Goal: Information Seeking & Learning: Learn about a topic

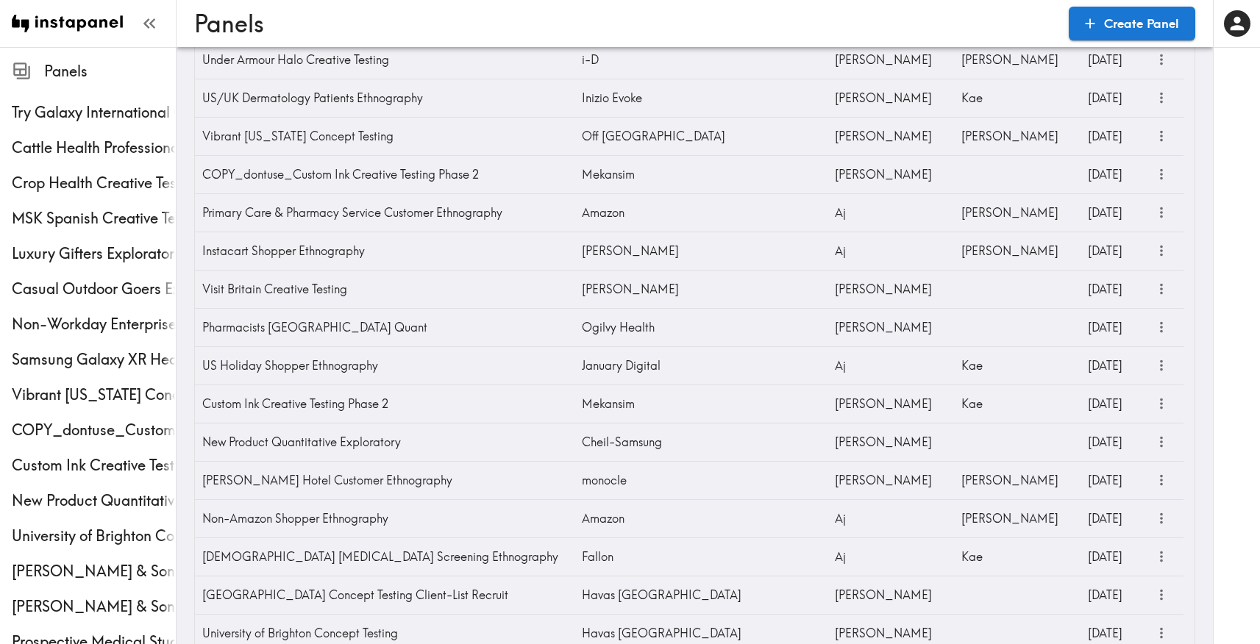
scroll to position [810, 0]
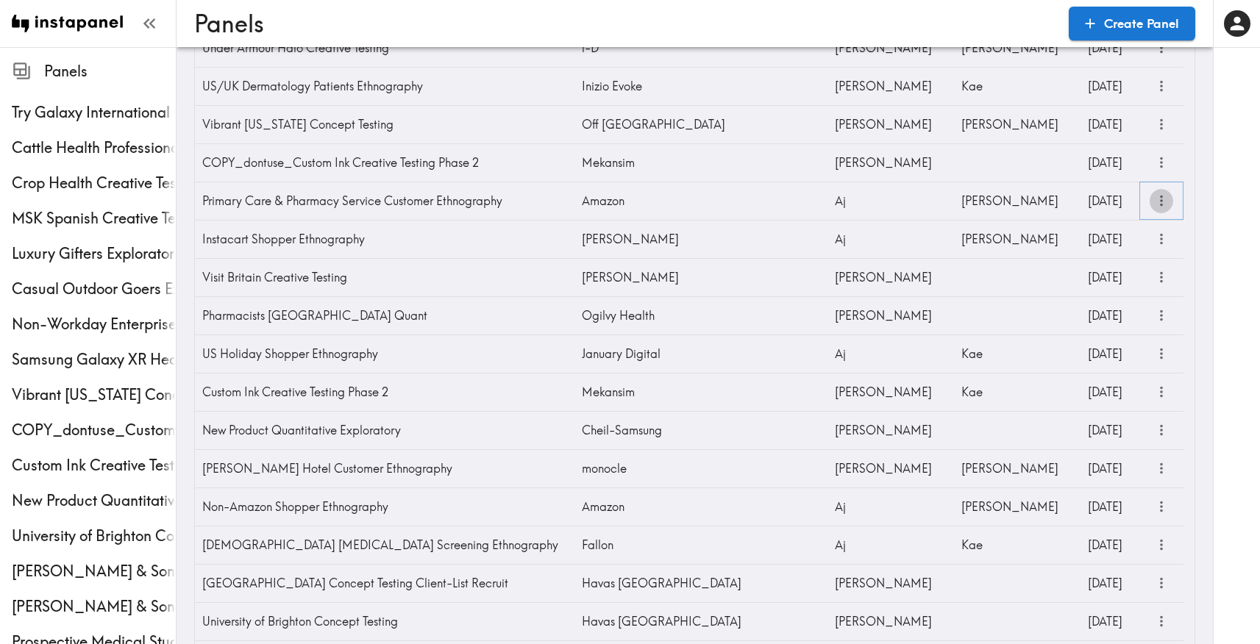
click at [1164, 190] on button "more" at bounding box center [1161, 201] width 24 height 24
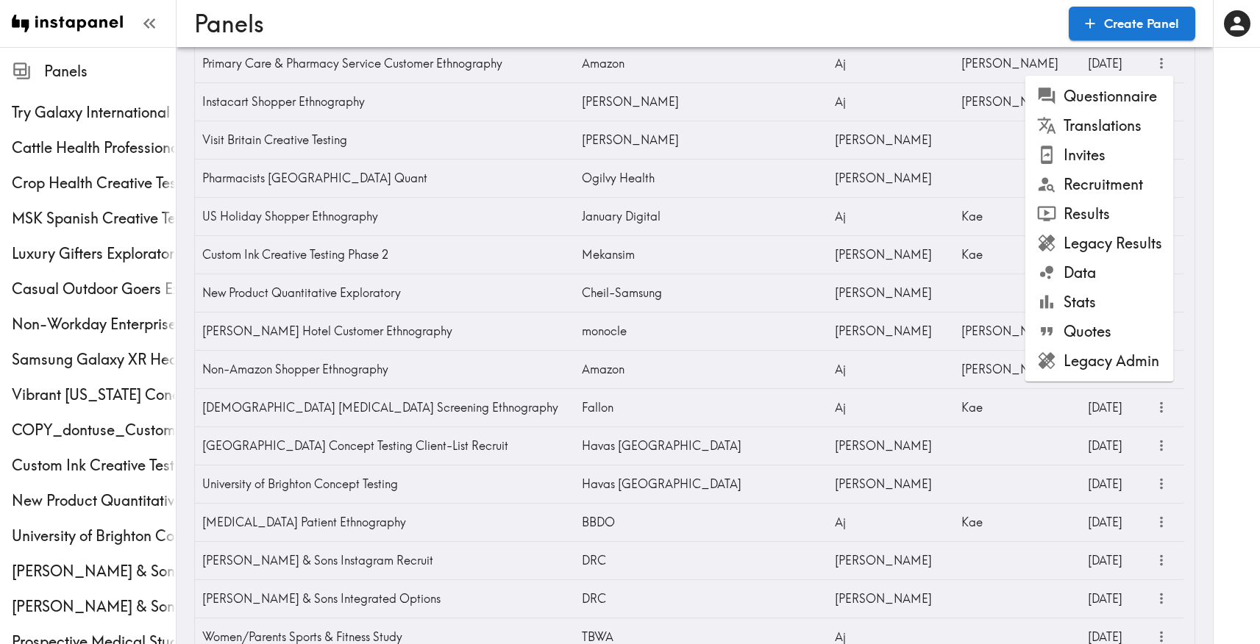
scroll to position [959, 0]
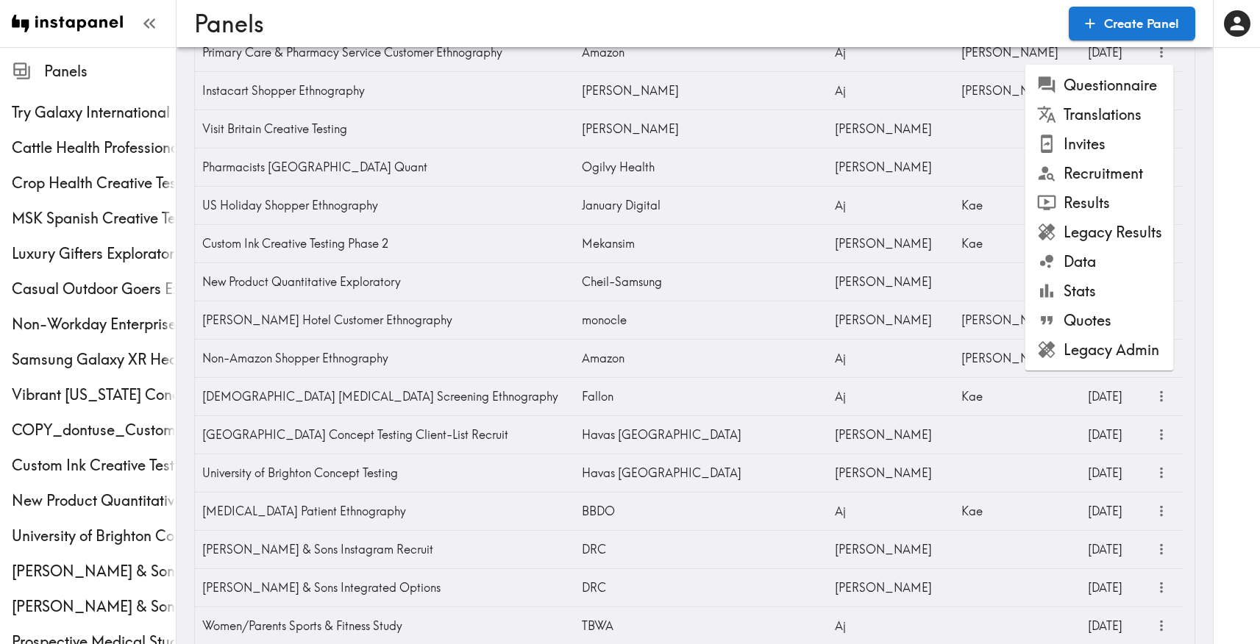
click at [1080, 90] on li "Questionnaire" at bounding box center [1099, 85] width 149 height 29
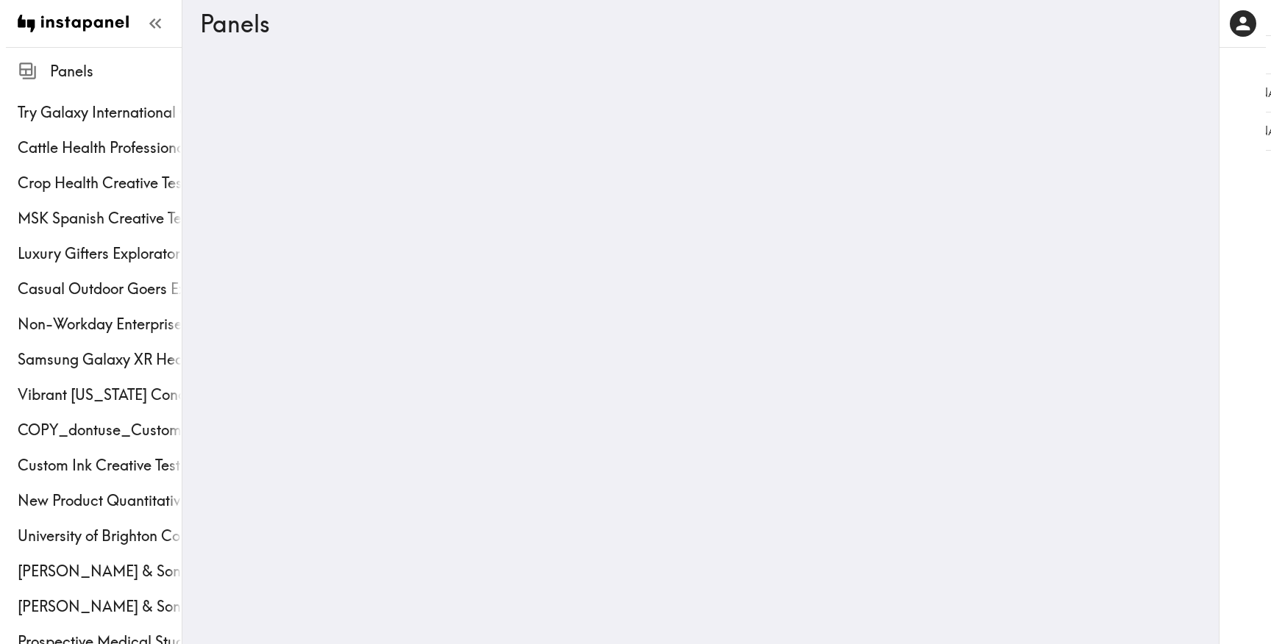
scroll to position [0, 0]
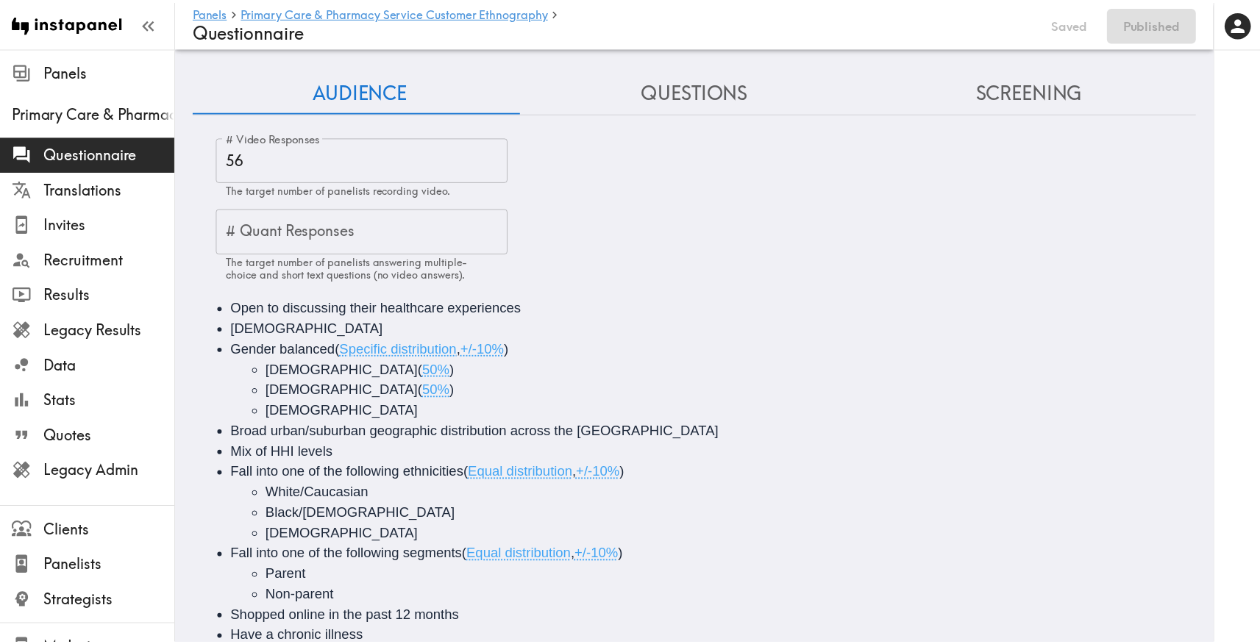
scroll to position [84, 0]
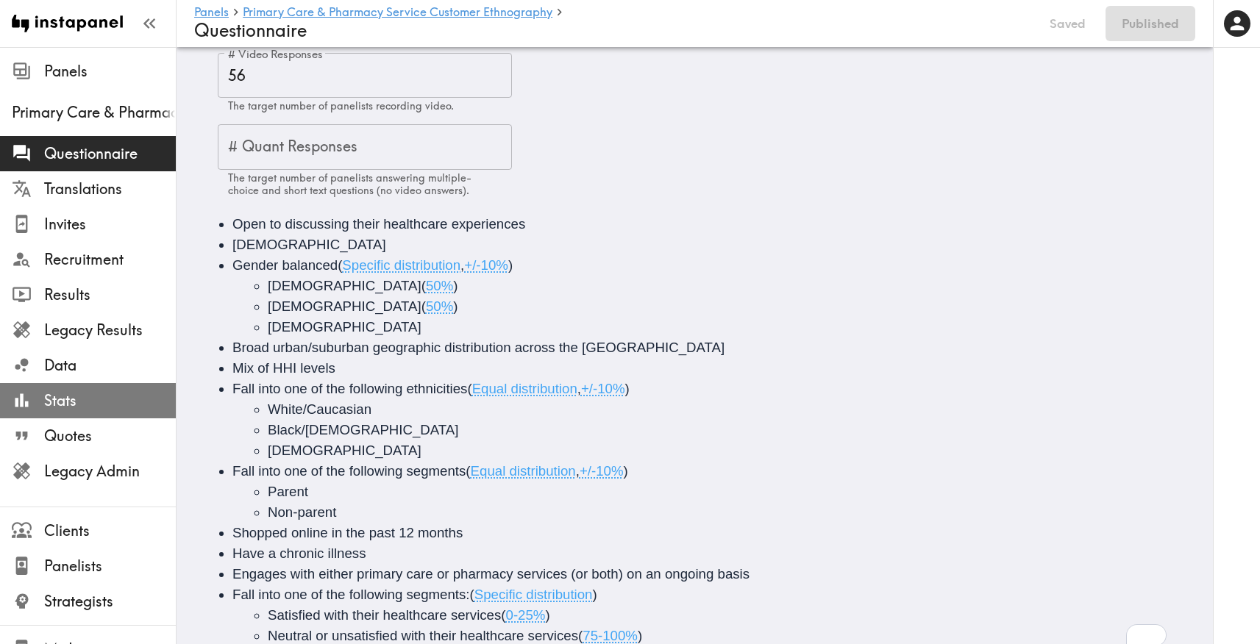
click at [88, 400] on span "Stats" at bounding box center [110, 400] width 132 height 21
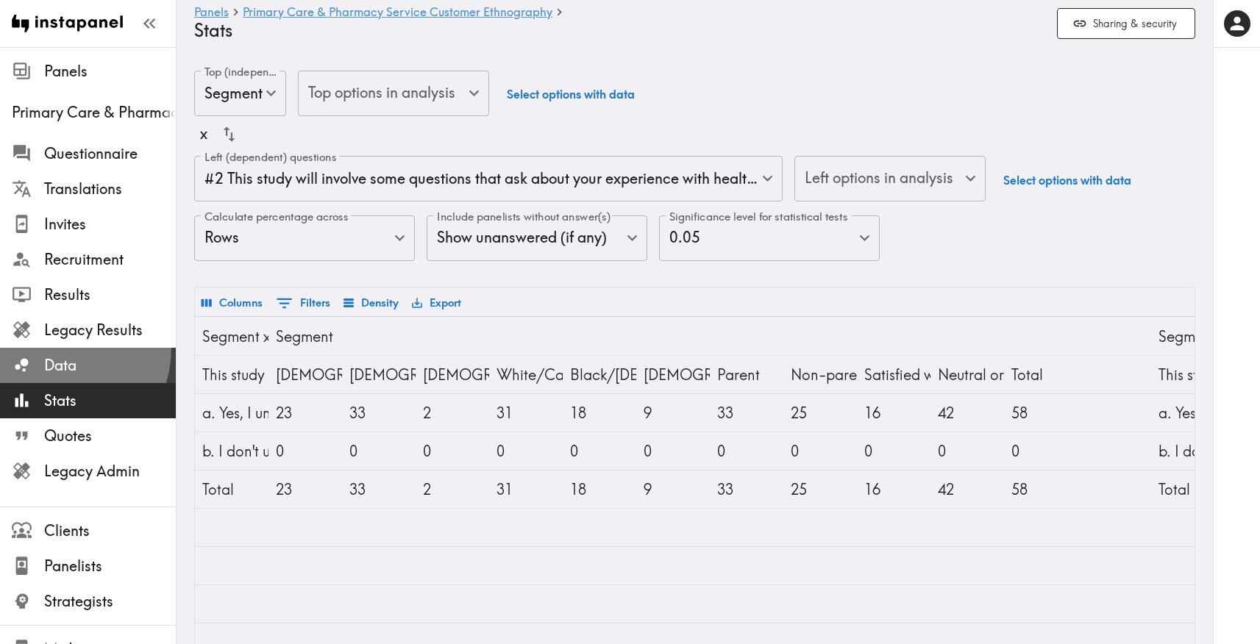
click at [54, 348] on div "Data" at bounding box center [88, 365] width 176 height 38
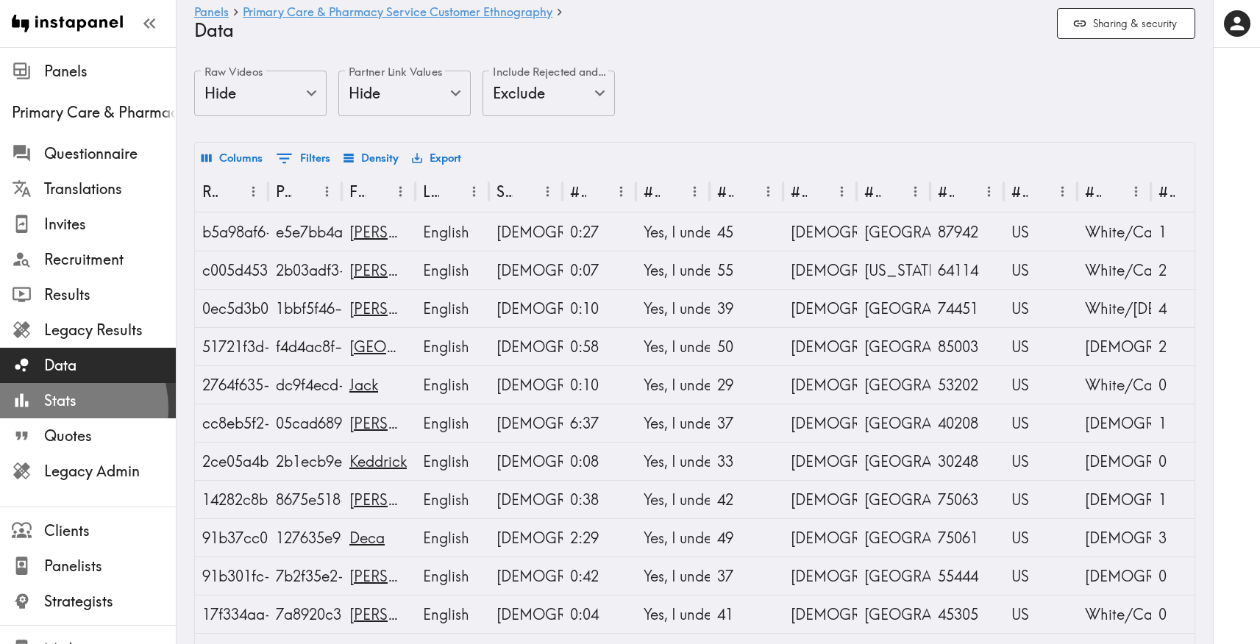
click at [62, 408] on span "Stats" at bounding box center [110, 400] width 132 height 21
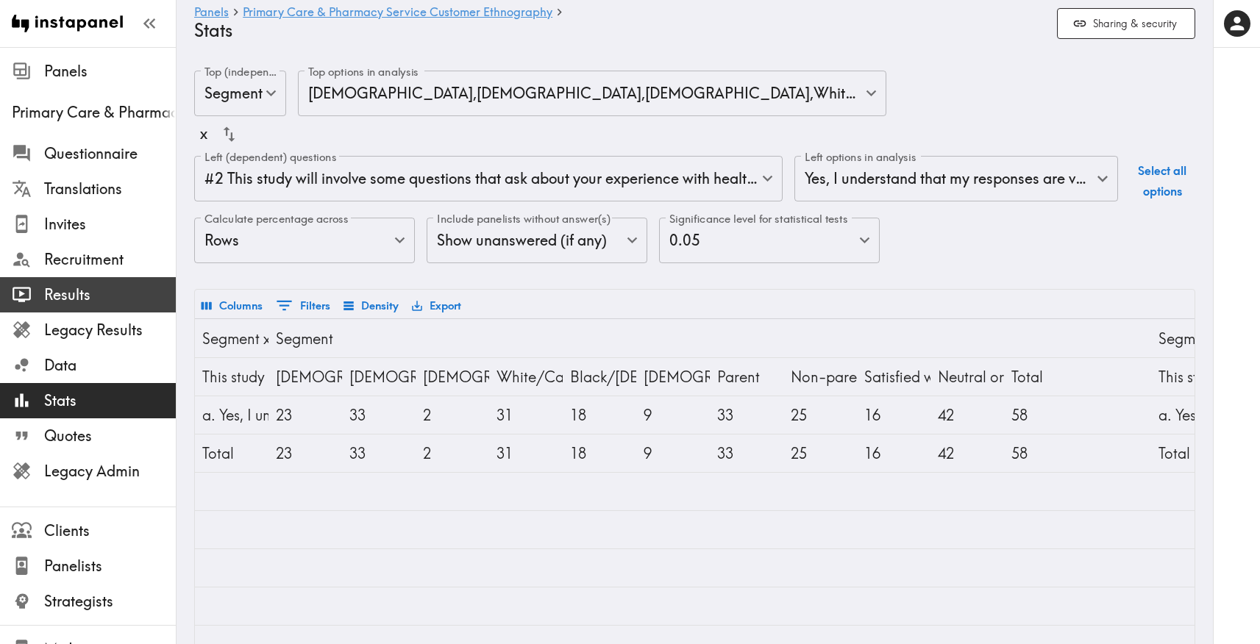
click at [49, 293] on span "Results" at bounding box center [110, 295] width 132 height 21
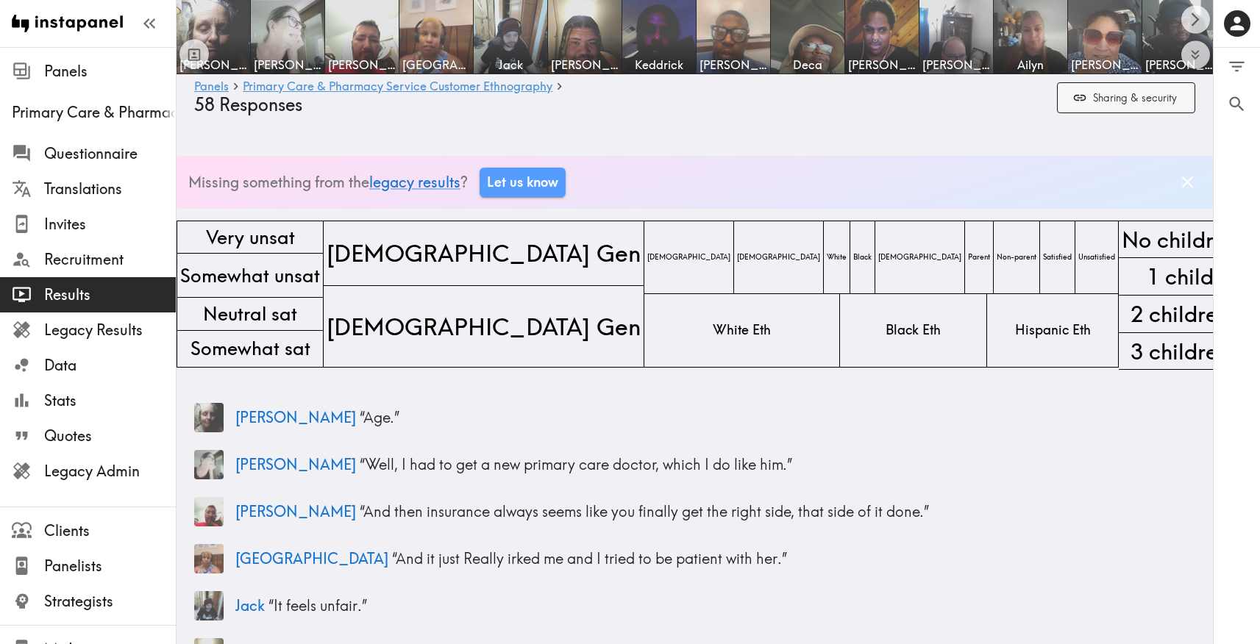
click at [1061, 101] on button "Sharing & security" at bounding box center [1126, 98] width 138 height 32
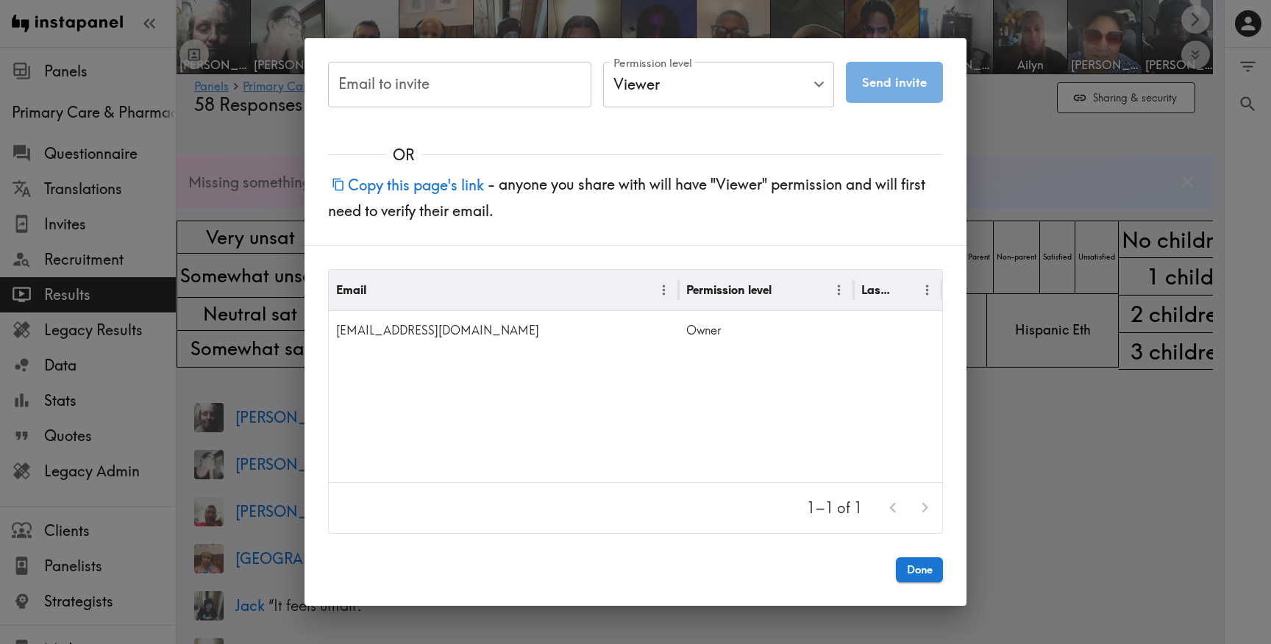
click at [1007, 130] on div "Email to invite Email to invite Permission level Viewer Viewer Permission level…" at bounding box center [635, 322] width 1271 height 644
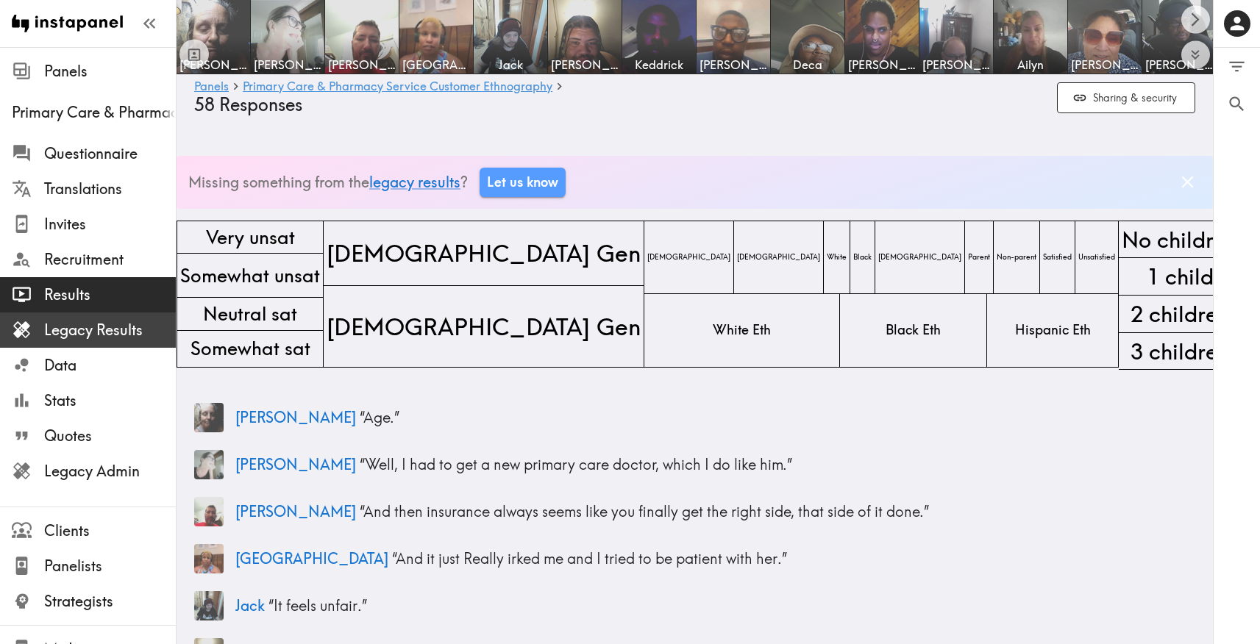
click at [117, 338] on span "Legacy Results" at bounding box center [110, 330] width 132 height 21
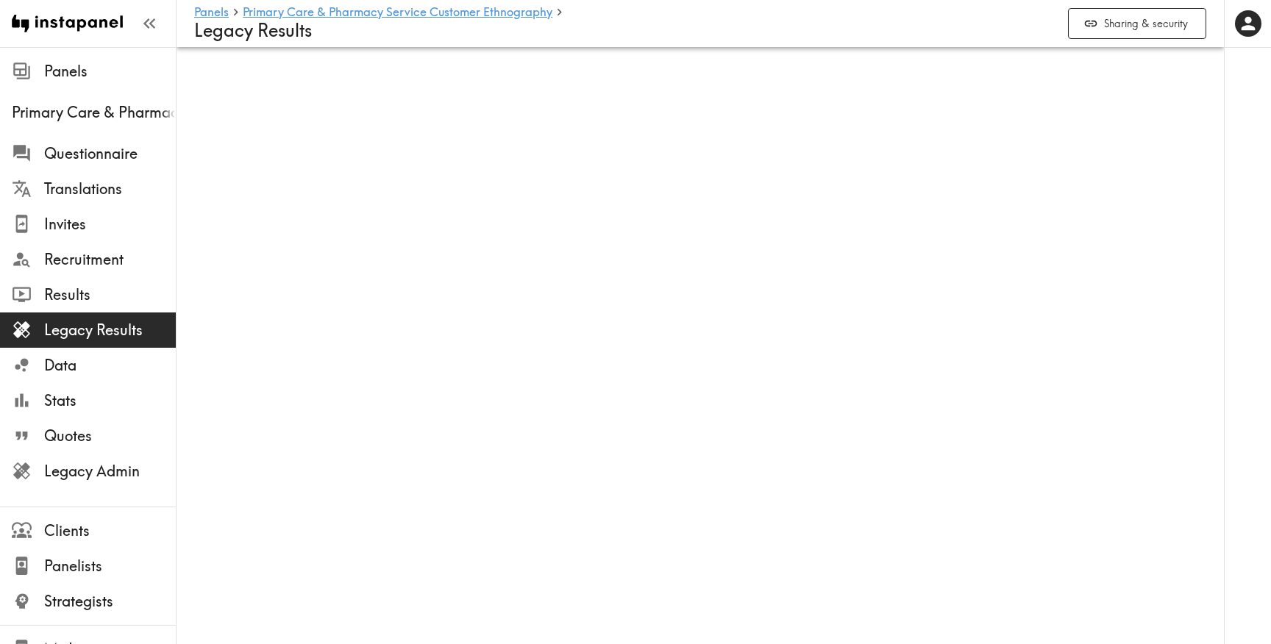
click at [35, 313] on div "Legacy Results" at bounding box center [88, 330] width 176 height 38
click at [45, 296] on span "Results" at bounding box center [110, 295] width 132 height 21
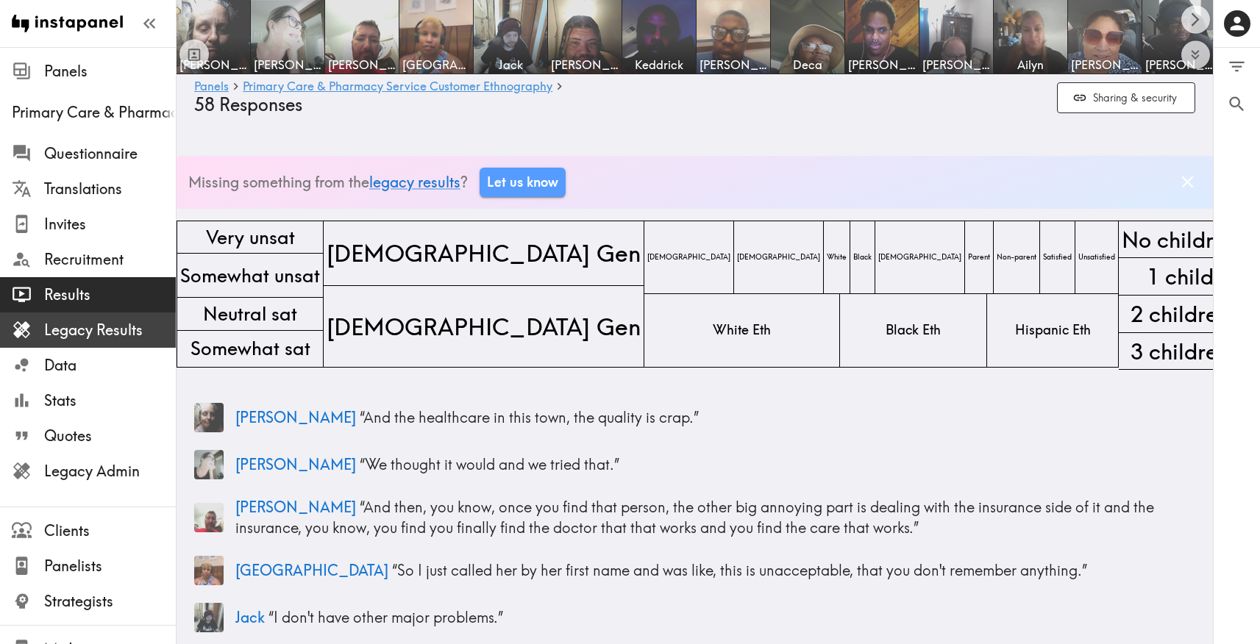
click at [95, 327] on span "Legacy Results" at bounding box center [110, 330] width 132 height 21
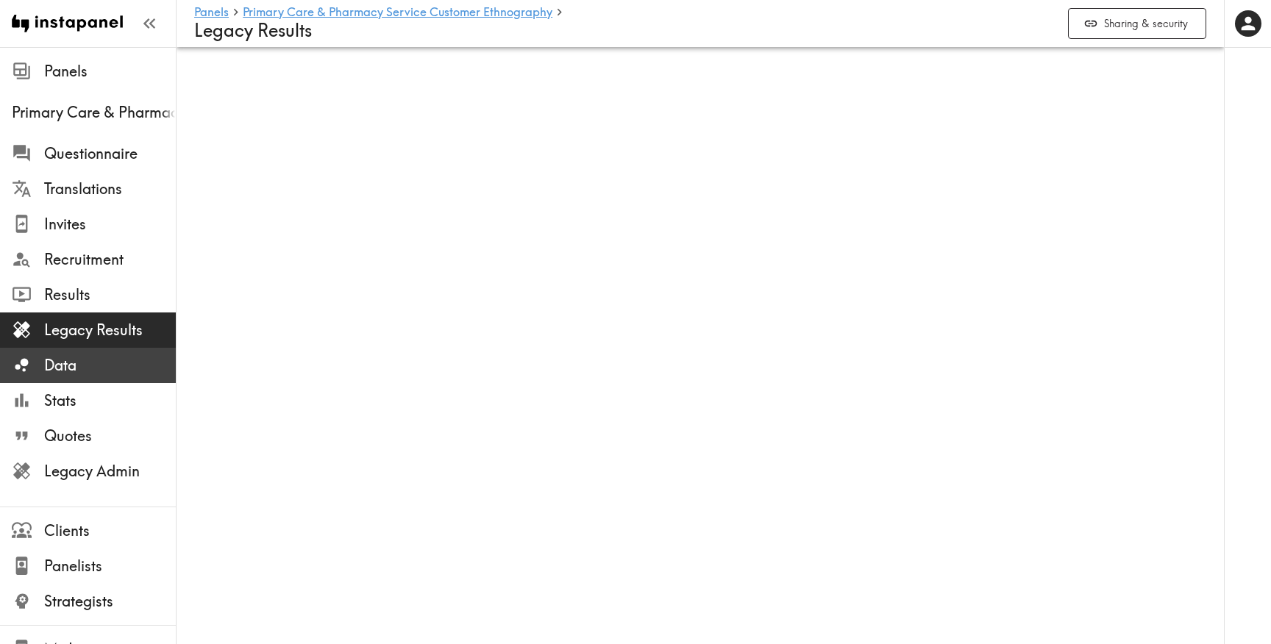
click at [98, 352] on span "Data" at bounding box center [110, 365] width 132 height 26
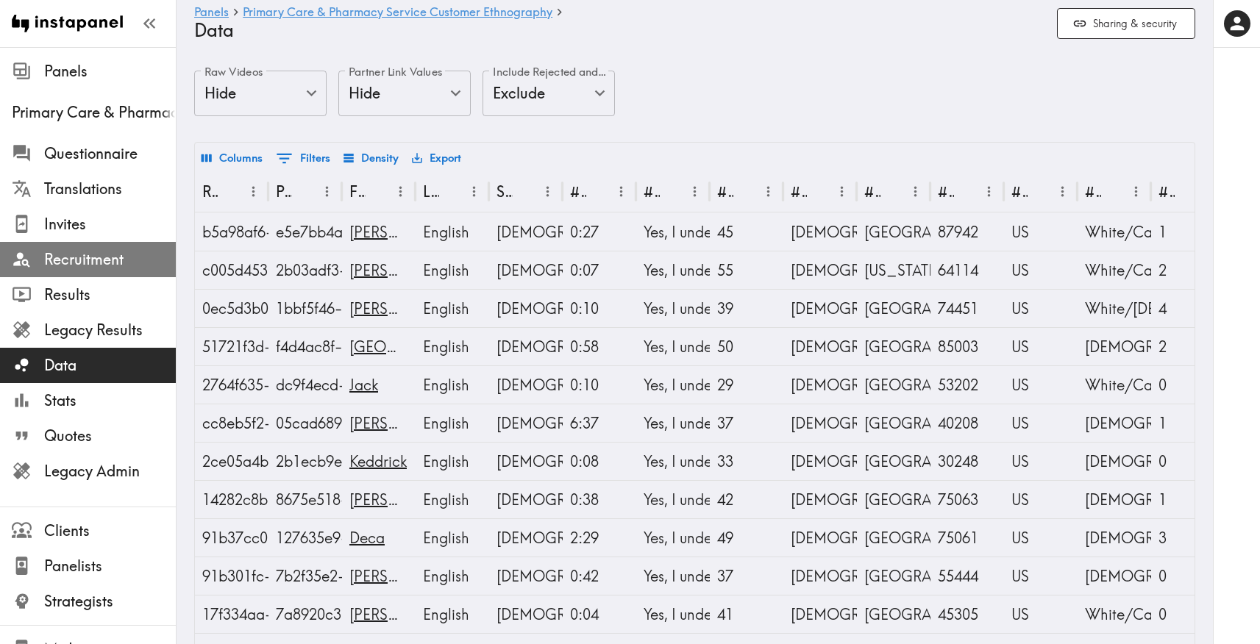
click at [88, 269] on span "Recruitment" at bounding box center [110, 259] width 132 height 21
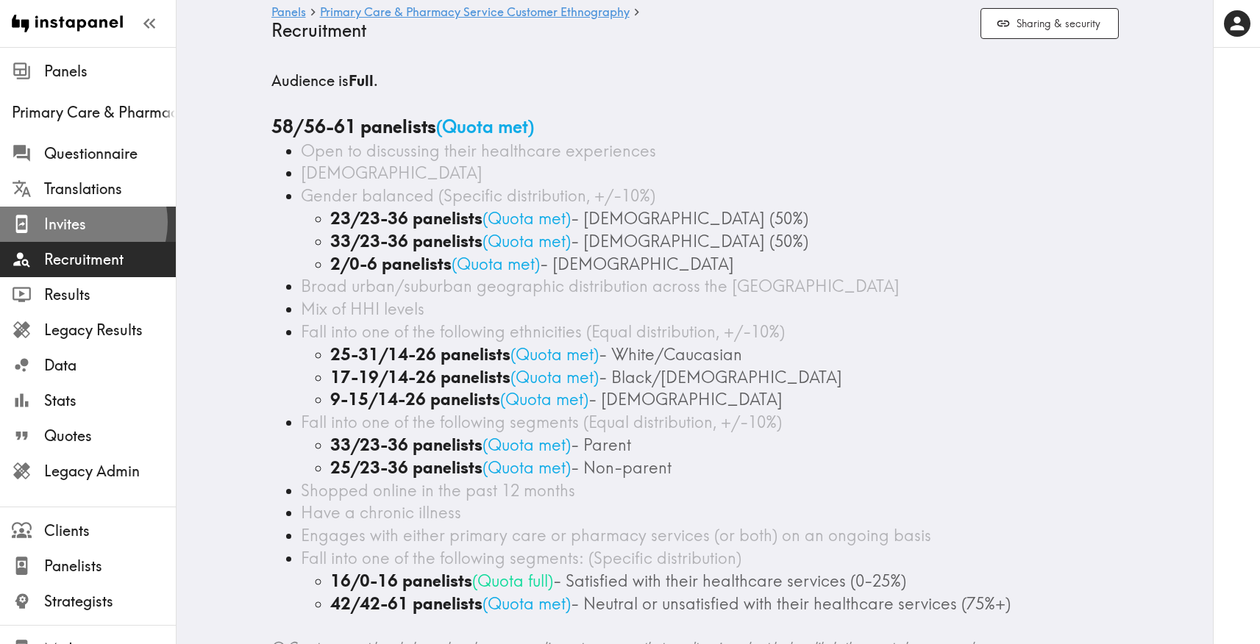
click at [79, 222] on span "Invites" at bounding box center [110, 224] width 132 height 21
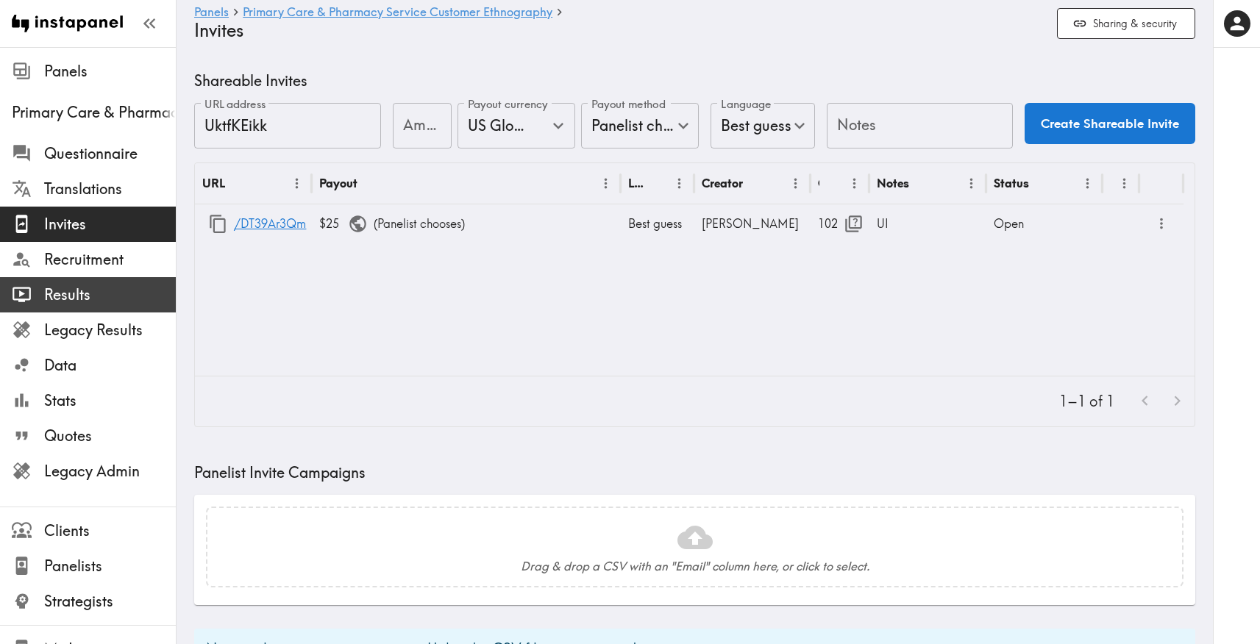
click at [74, 299] on span "Results" at bounding box center [110, 295] width 132 height 21
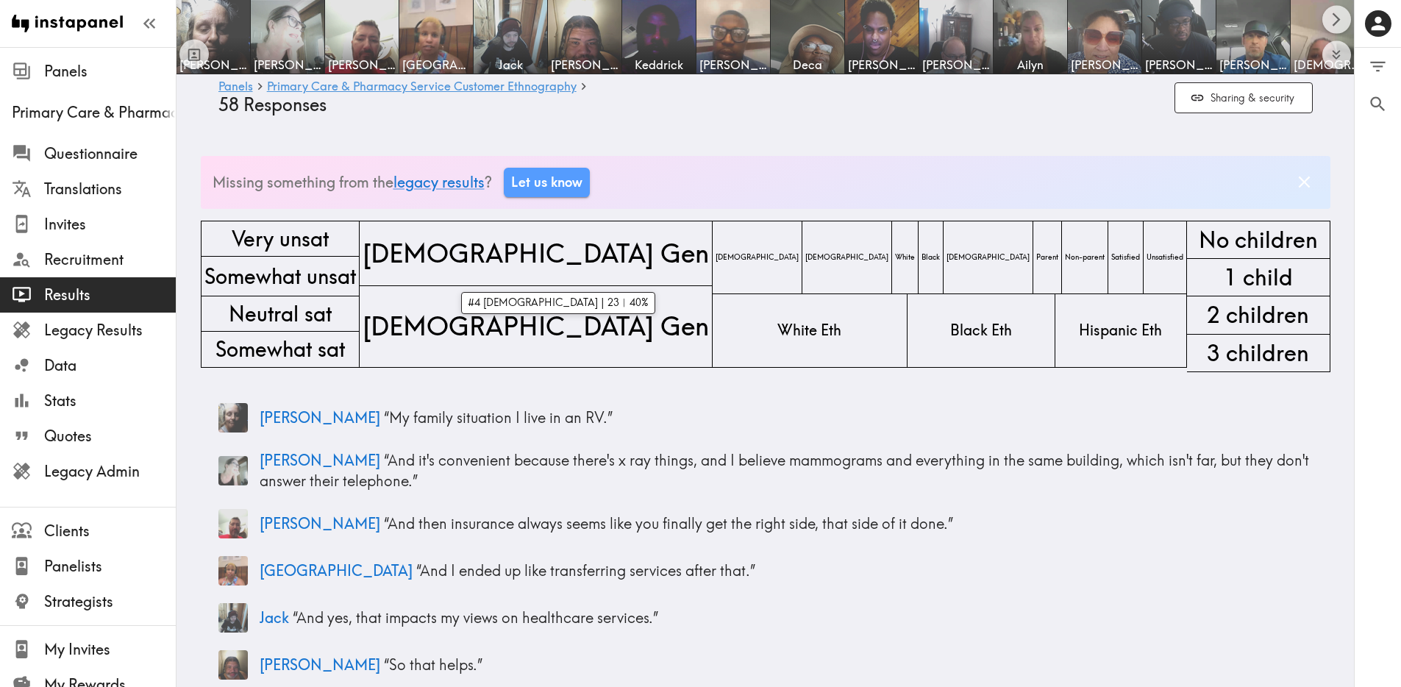
click at [551, 264] on span "[DEMOGRAPHIC_DATA] Gen" at bounding box center [536, 253] width 352 height 42
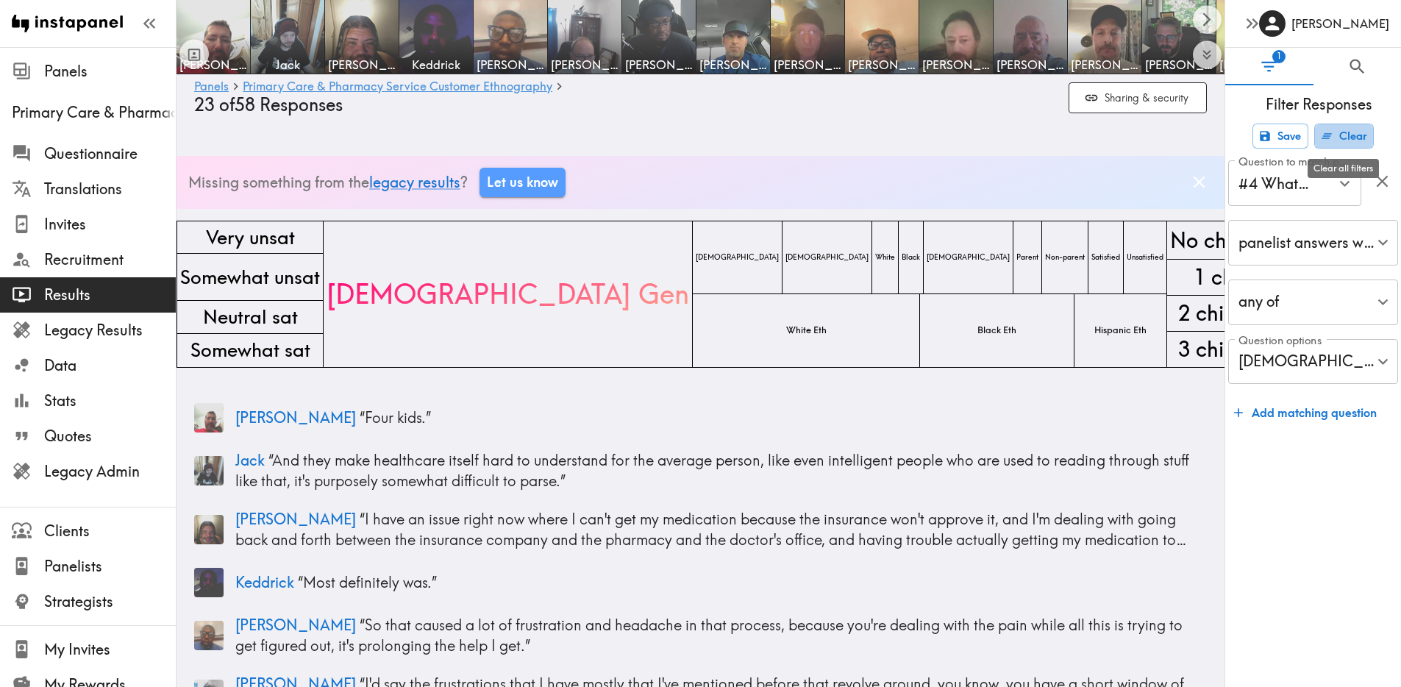
click at [1270, 129] on button "Clear" at bounding box center [1344, 136] width 60 height 25
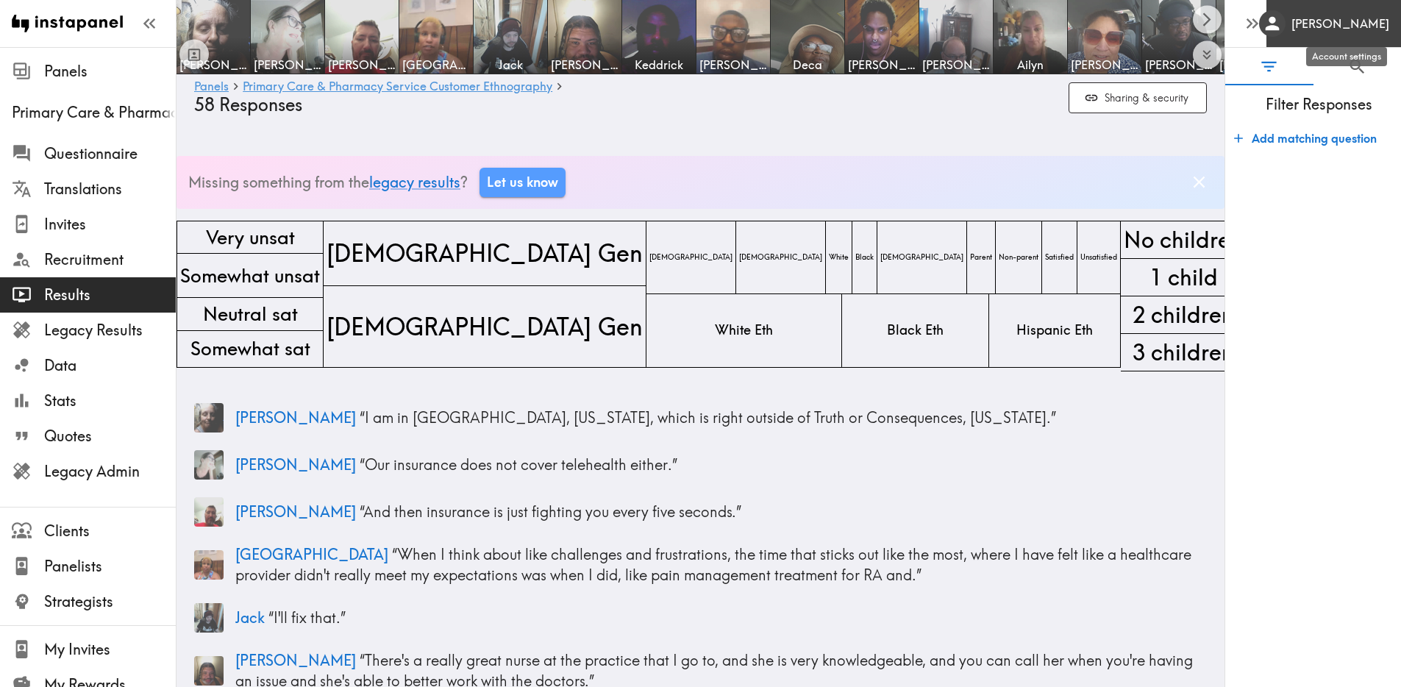
click at [1270, 28] on div "[PERSON_NAME]" at bounding box center [1324, 23] width 130 height 26
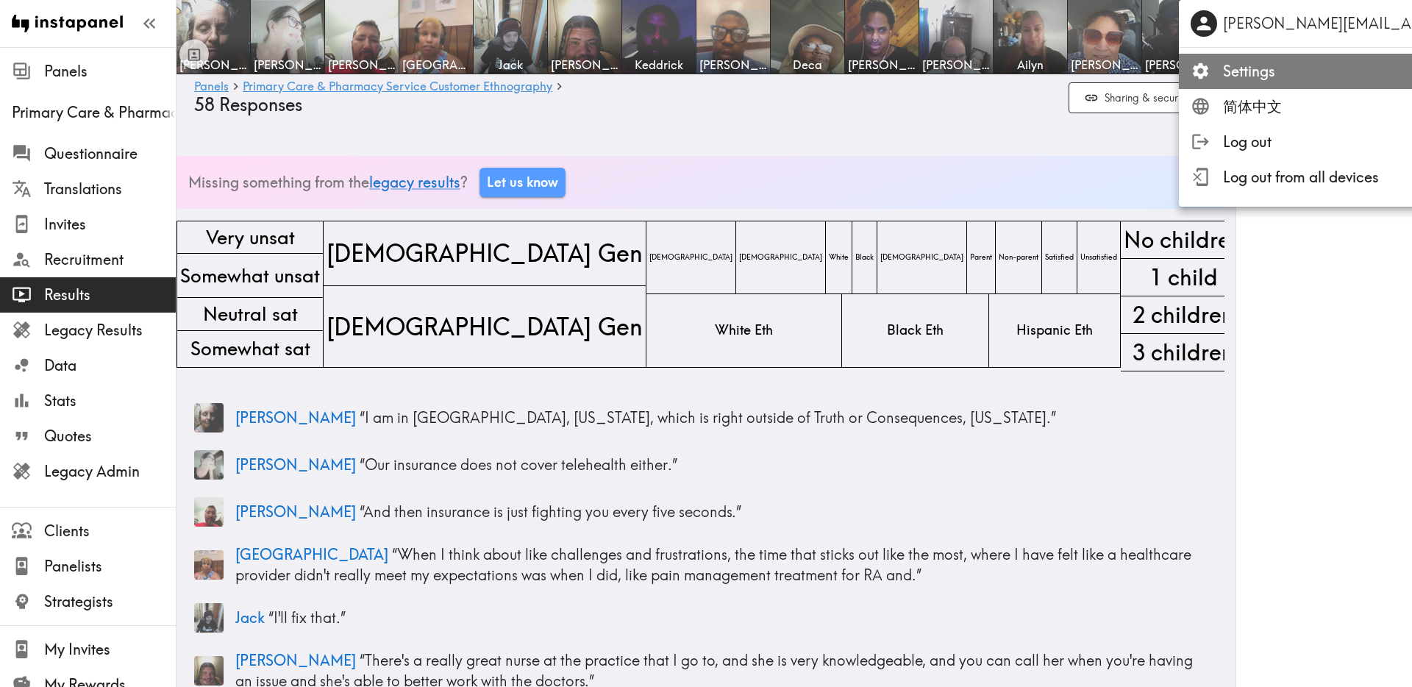
click at [1270, 65] on span "Settings" at bounding box center [1414, 71] width 382 height 21
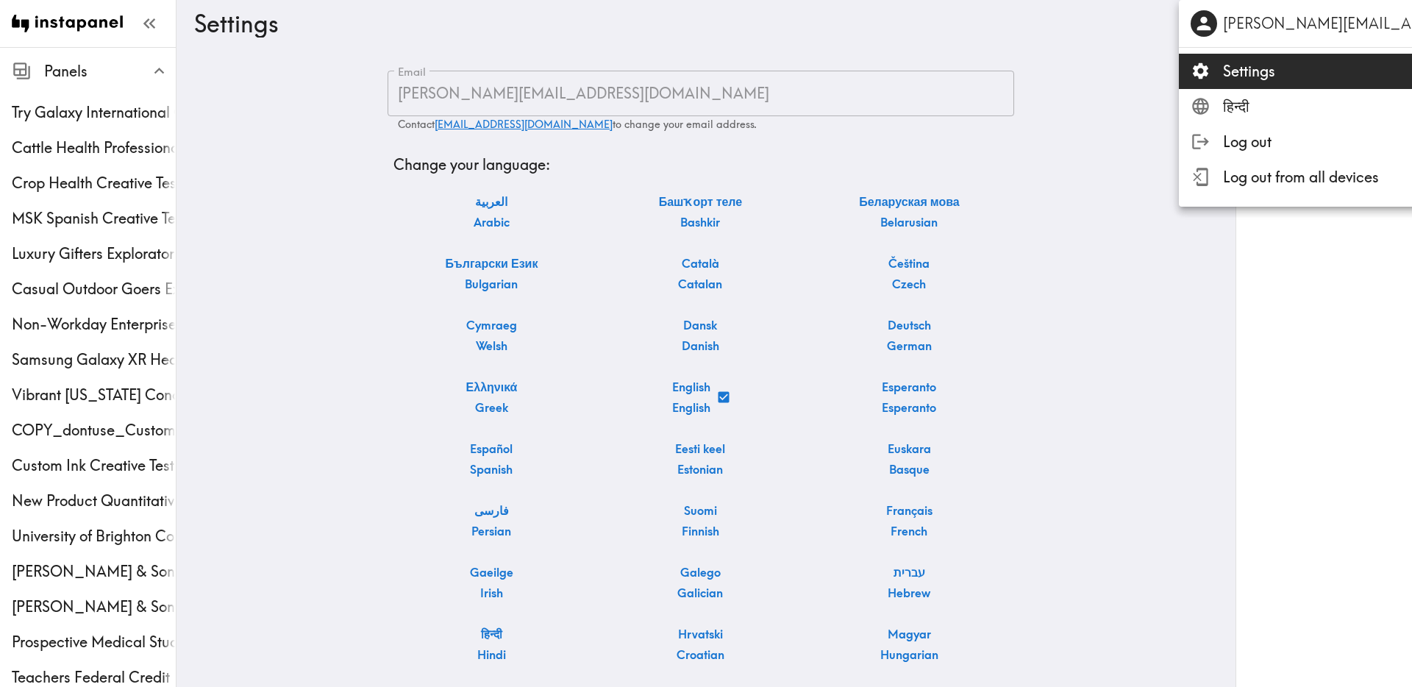
click at [1086, 243] on div at bounding box center [706, 343] width 1412 height 687
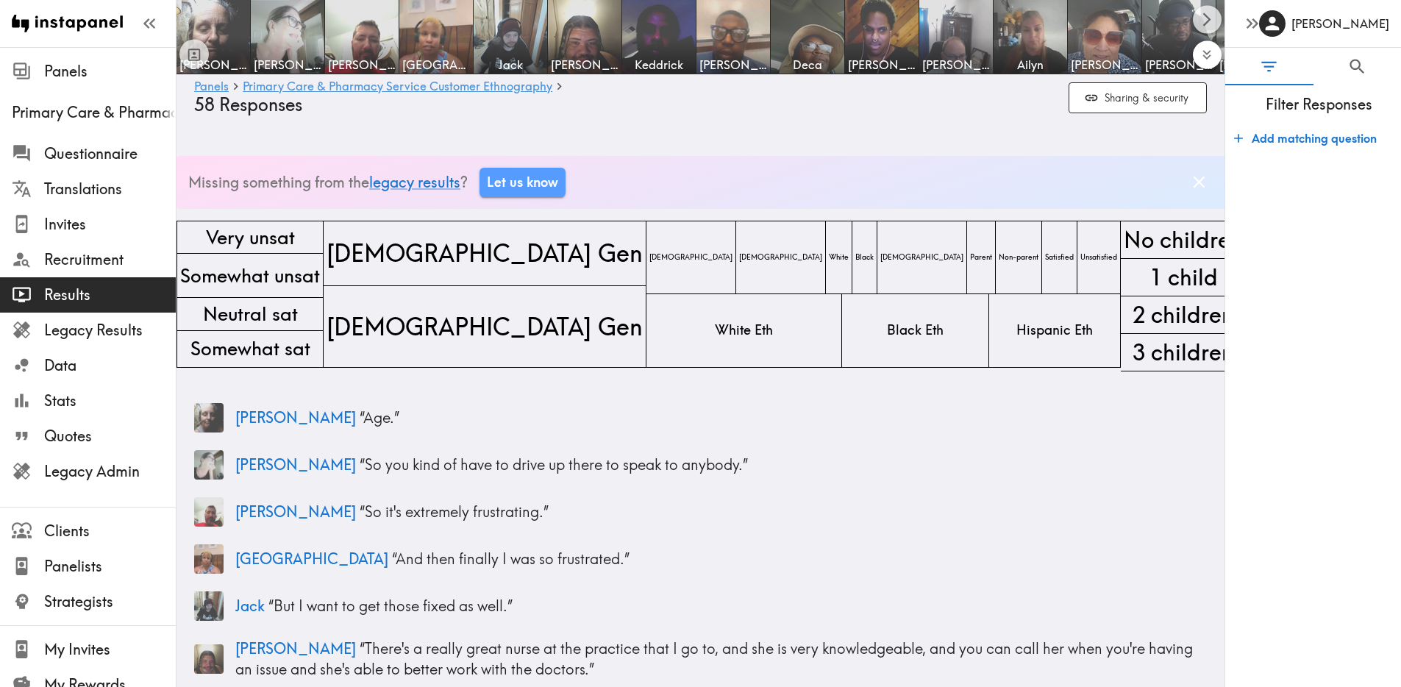
click at [1209, 49] on icon "Expand to show all items" at bounding box center [1207, 54] width 17 height 17
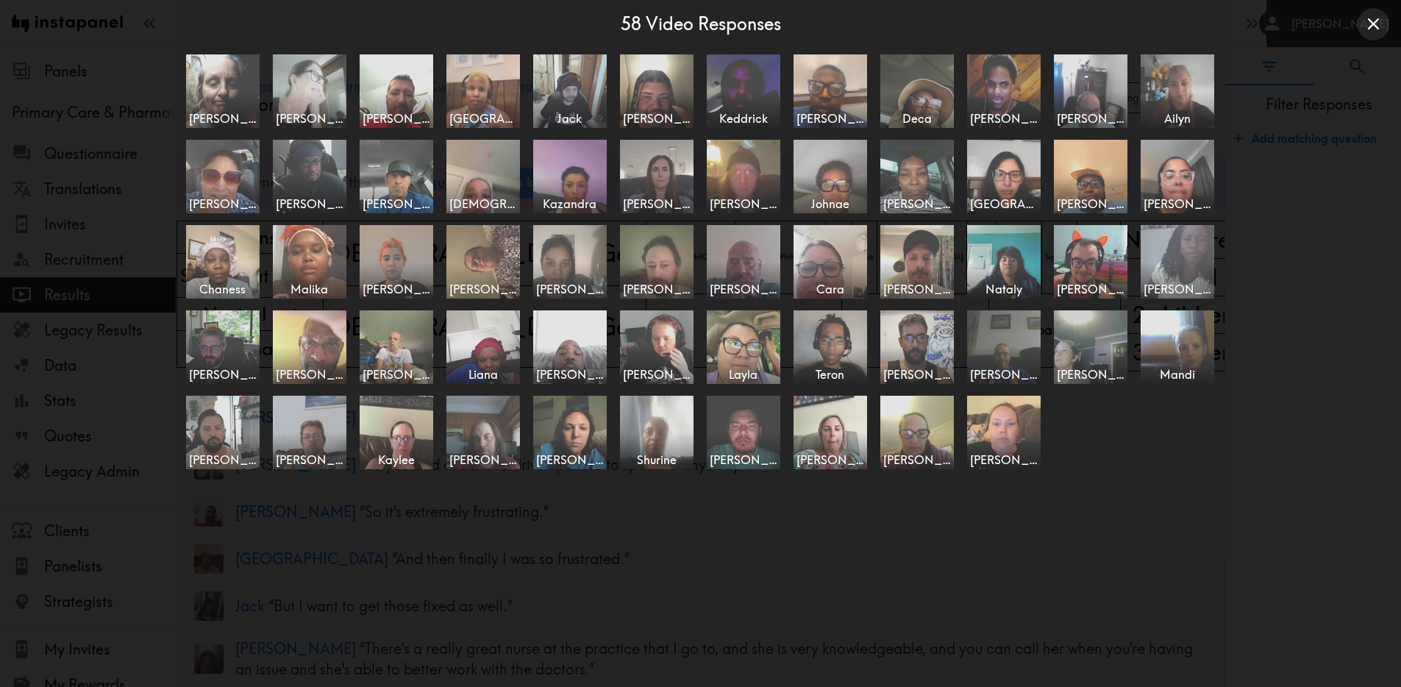
click at [1270, 22] on icon "Close expanded view" at bounding box center [1373, 24] width 12 height 12
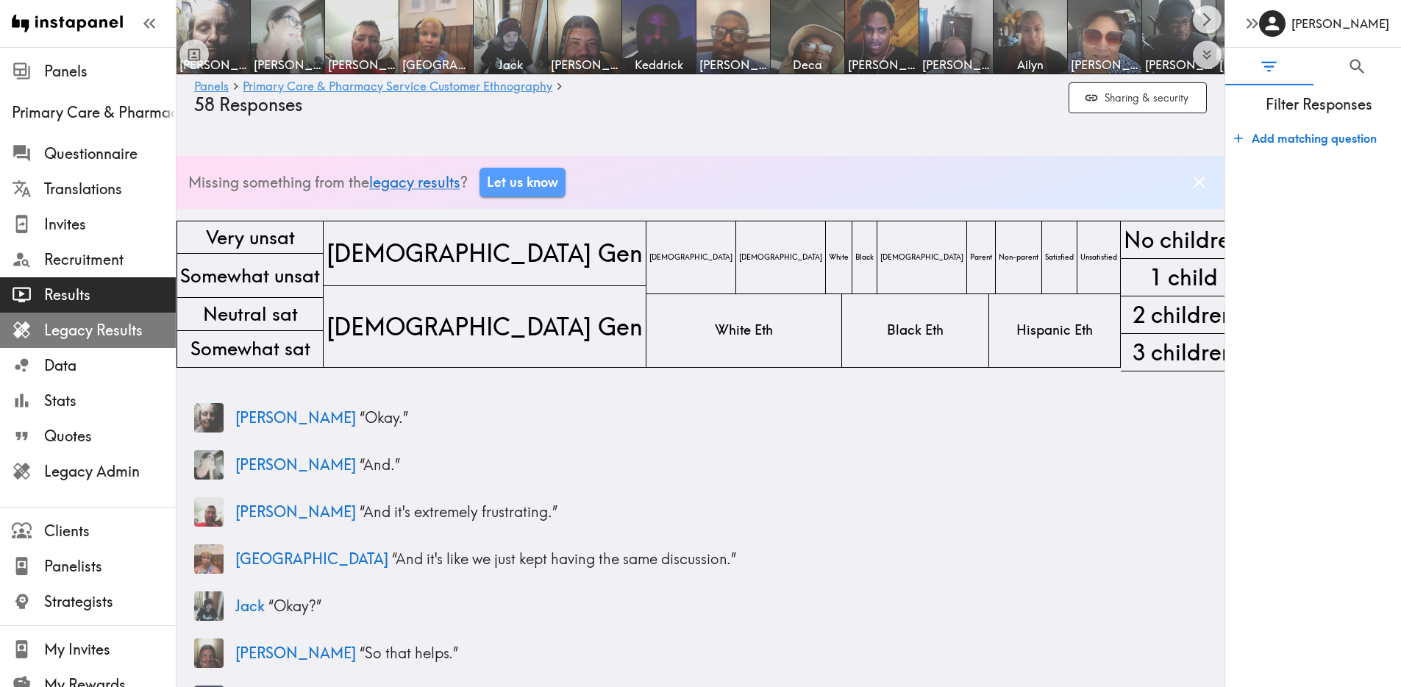
click at [143, 327] on span "Legacy Results" at bounding box center [110, 330] width 132 height 21
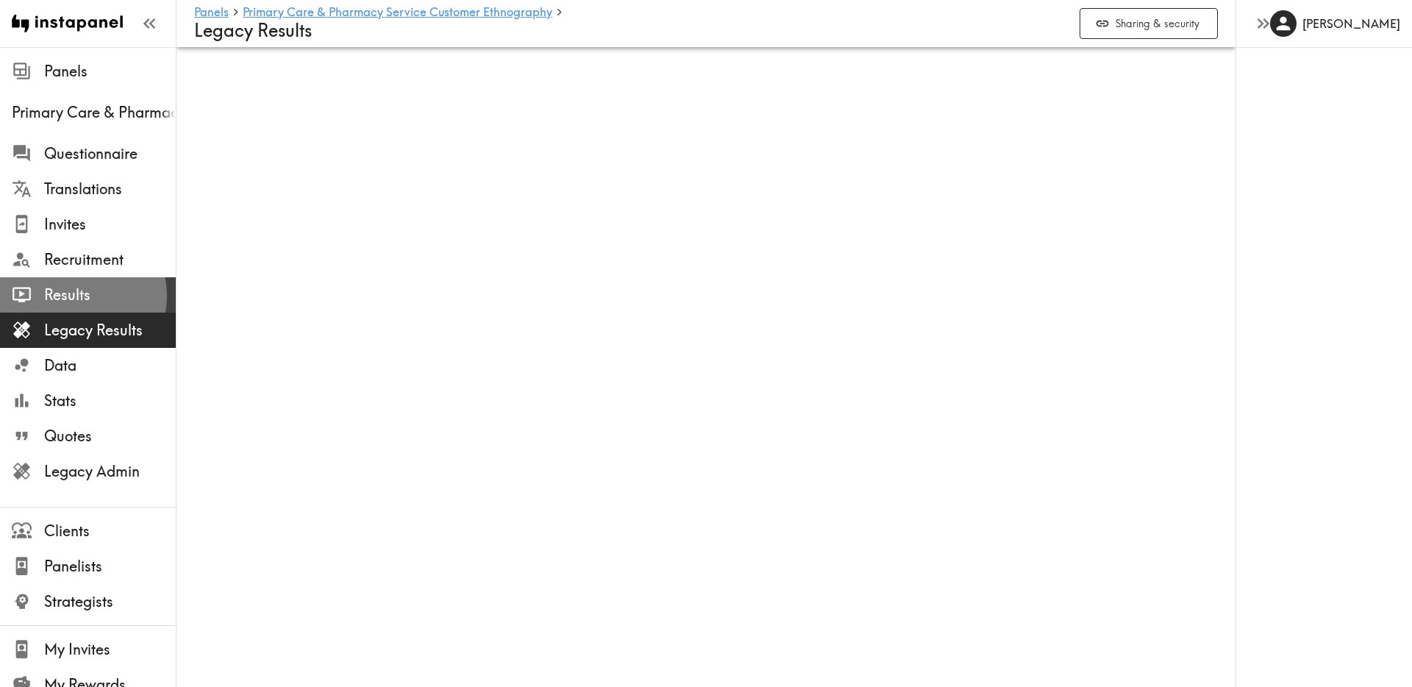
click at [65, 296] on span "Results" at bounding box center [110, 295] width 132 height 21
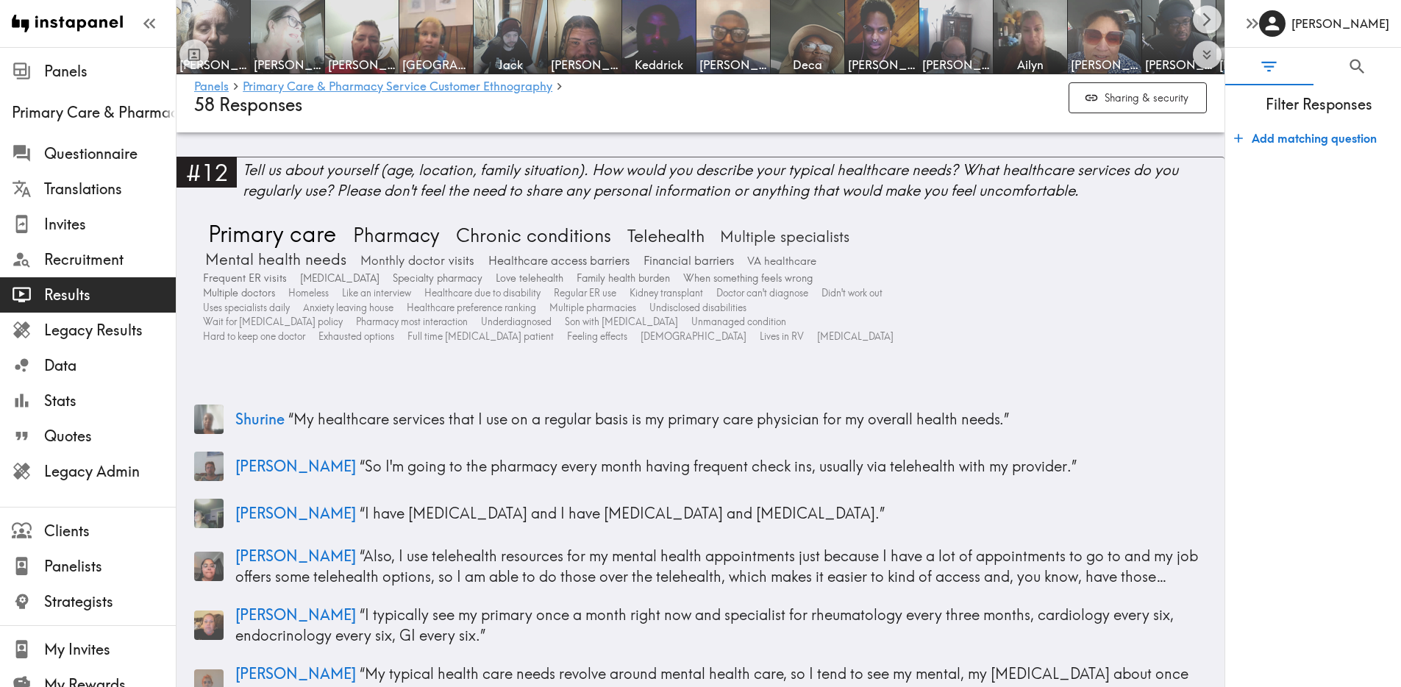
scroll to position [3526, 0]
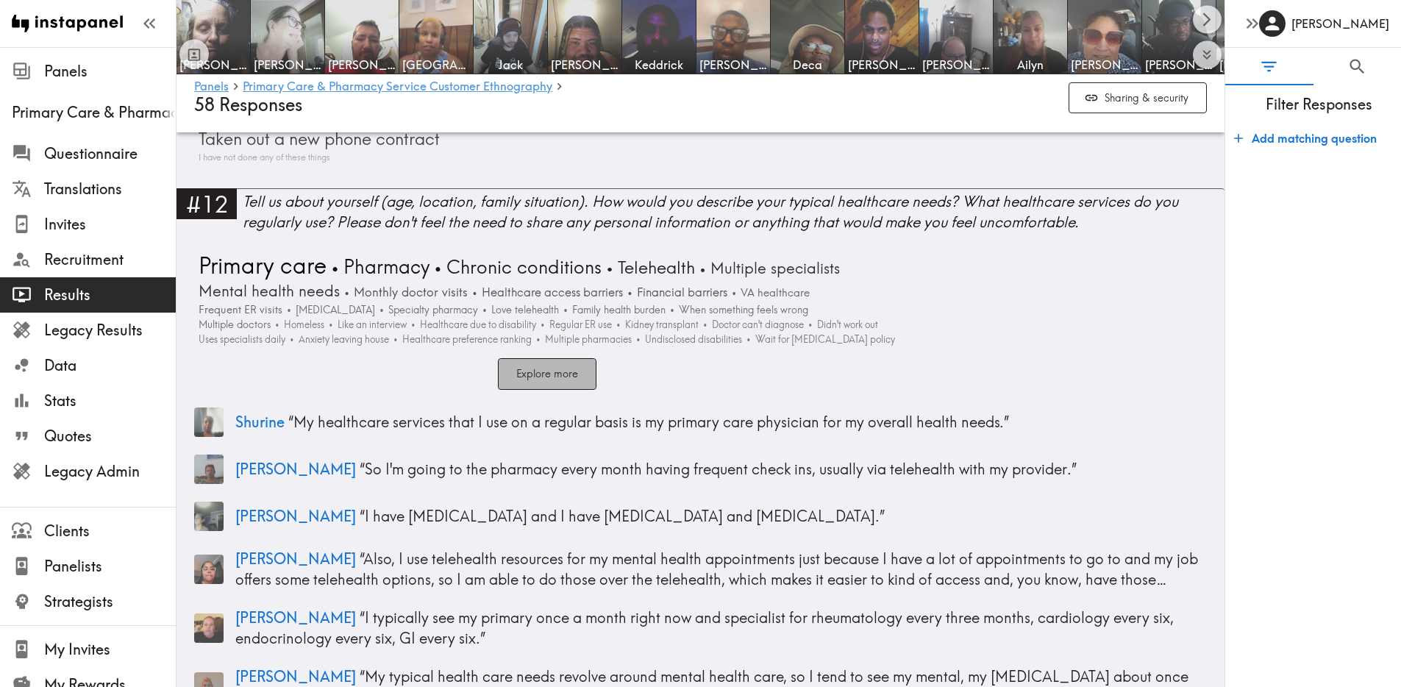
click at [541, 360] on button "Explore more" at bounding box center [547, 374] width 99 height 32
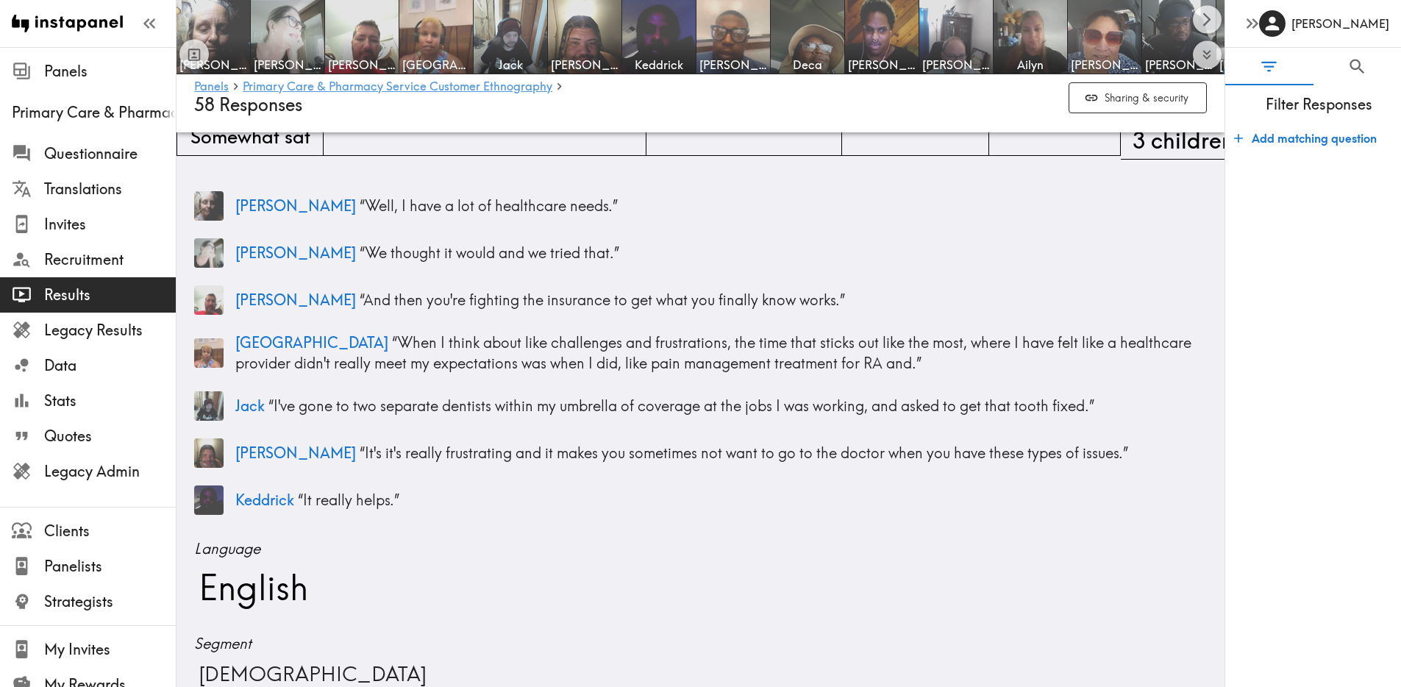
scroll to position [213, 0]
click at [19, 341] on div "Legacy Results" at bounding box center [88, 330] width 176 height 38
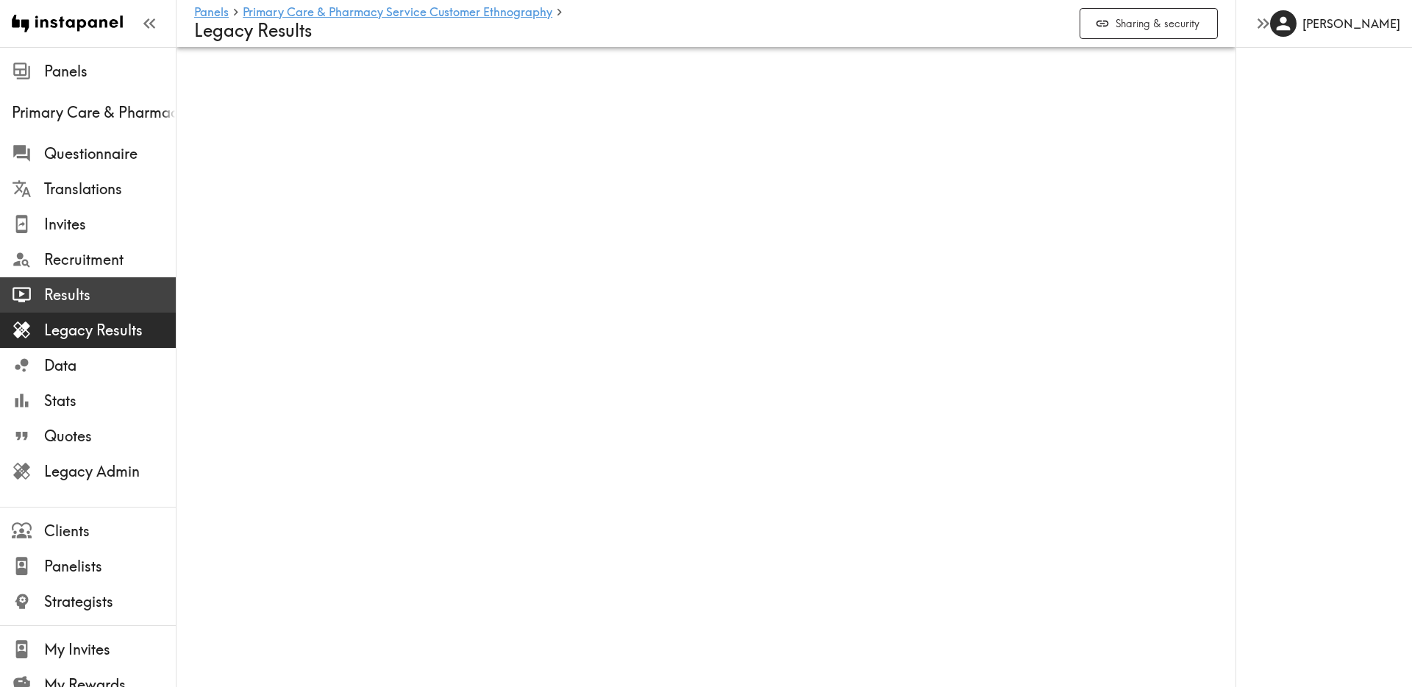
drag, startPoint x: 60, startPoint y: 287, endPoint x: 82, endPoint y: 291, distance: 22.5
click at [60, 287] on span "Results" at bounding box center [110, 295] width 132 height 21
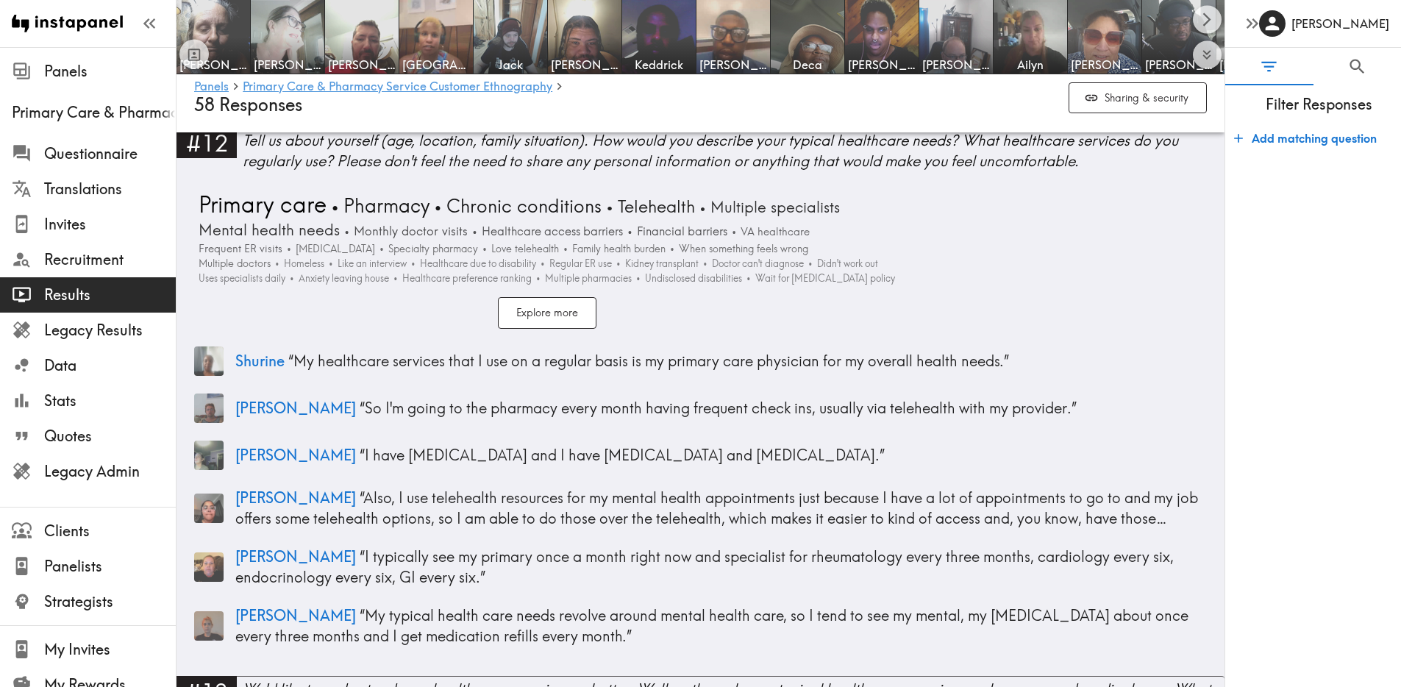
scroll to position [3586, 0]
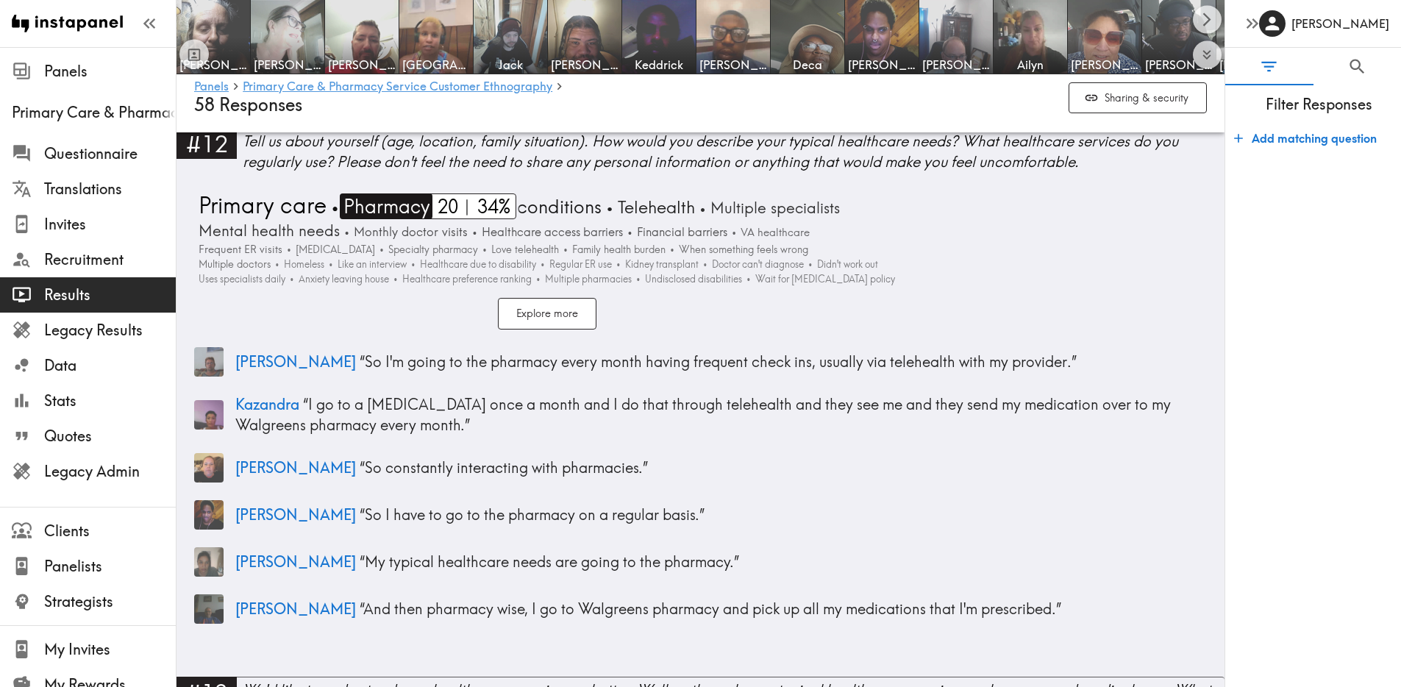
click at [412, 210] on span "Pharmacy" at bounding box center [385, 206] width 90 height 26
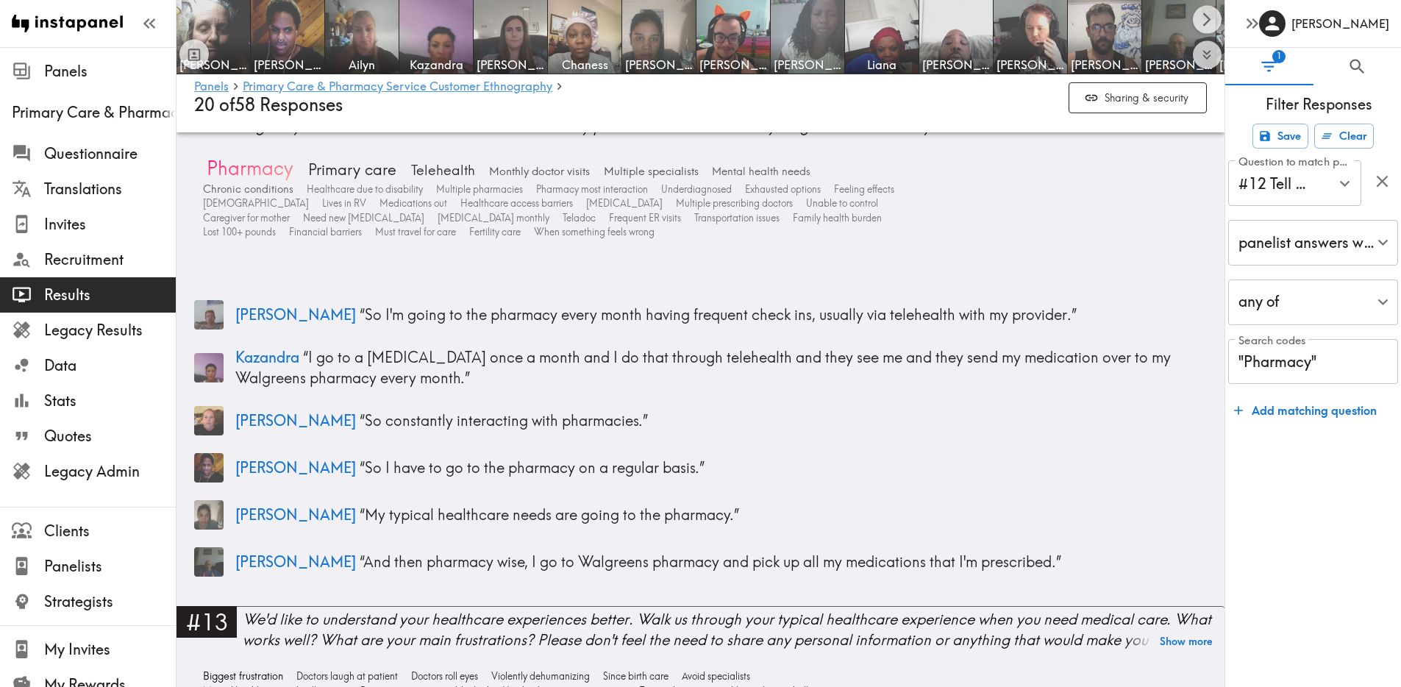
scroll to position [3061, 0]
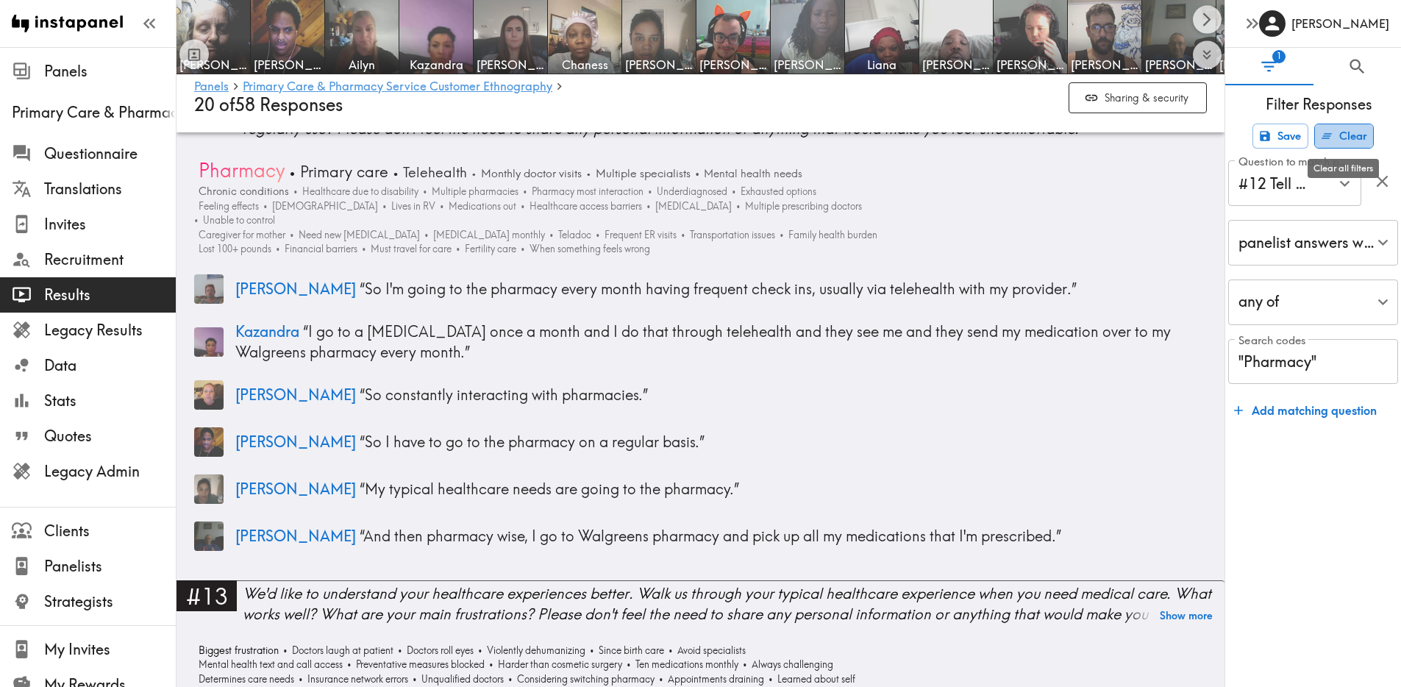
click at [1270, 134] on button "Clear" at bounding box center [1344, 136] width 60 height 25
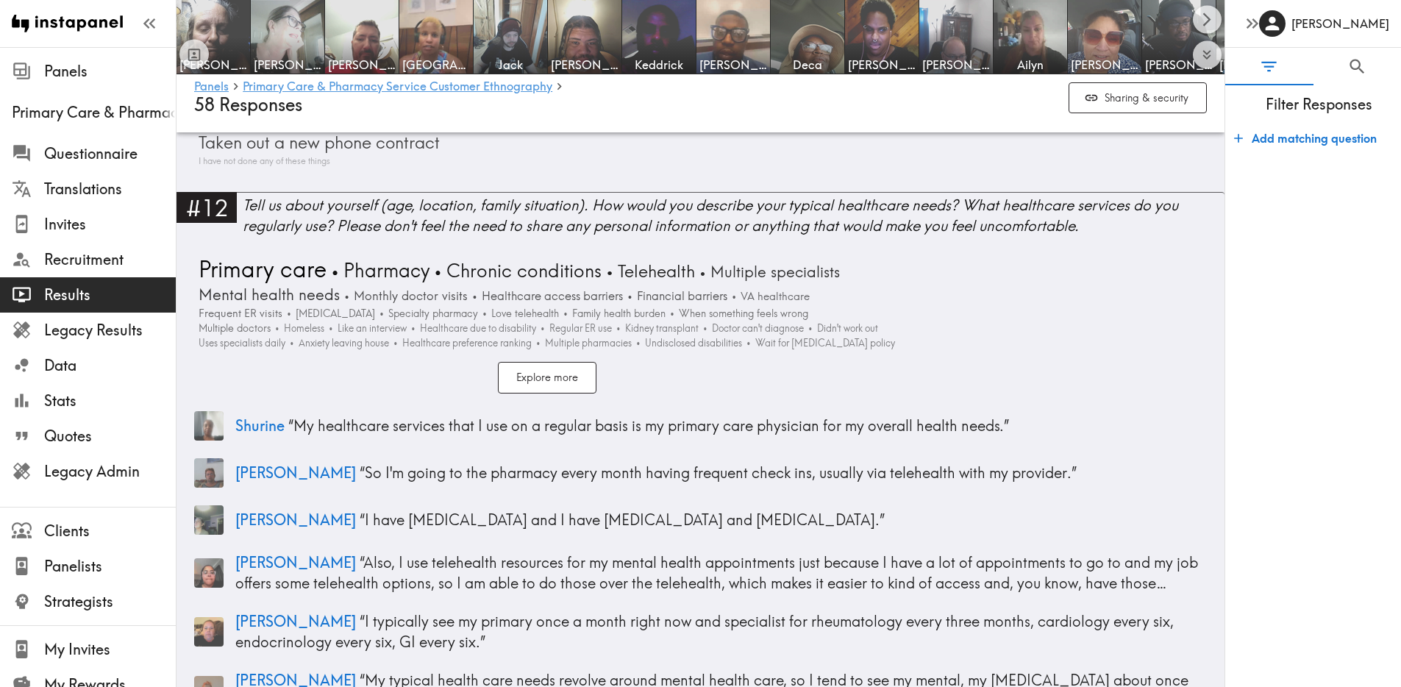
scroll to position [3524, 0]
click at [568, 376] on button "Explore more" at bounding box center [547, 376] width 99 height 32
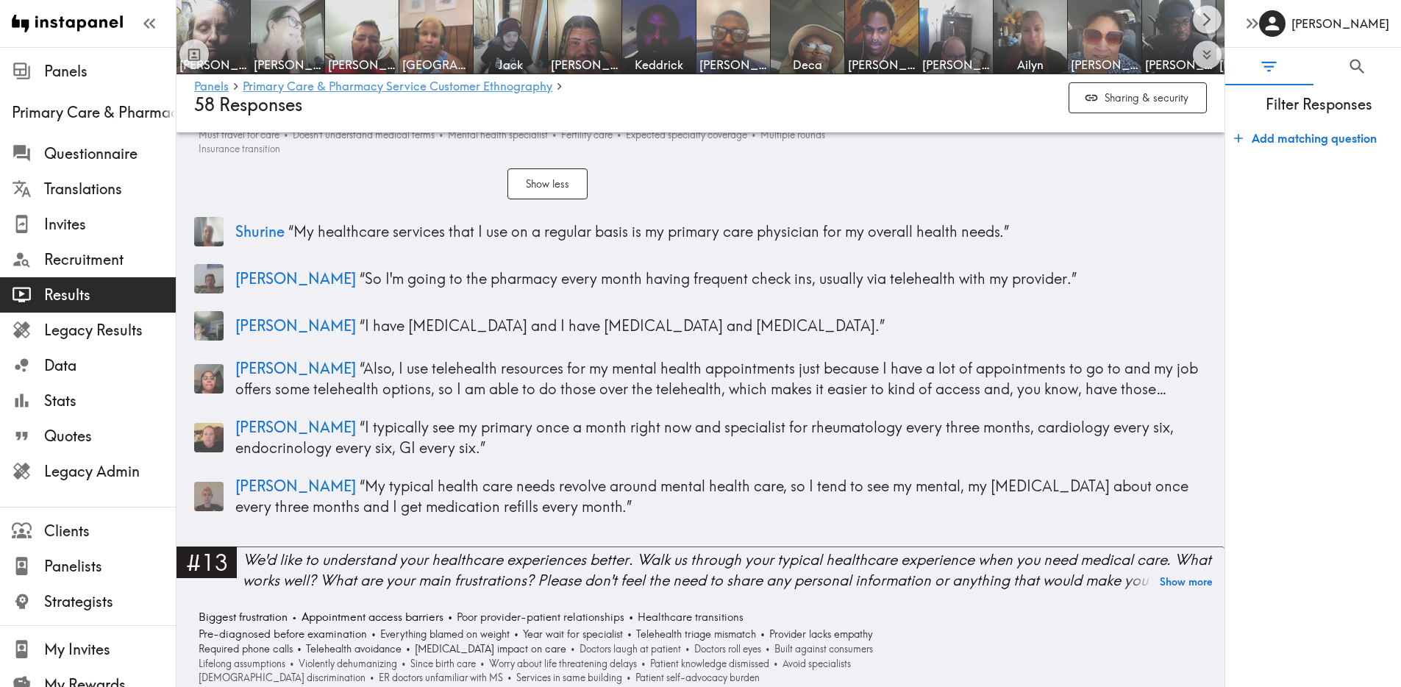
scroll to position [3861, 0]
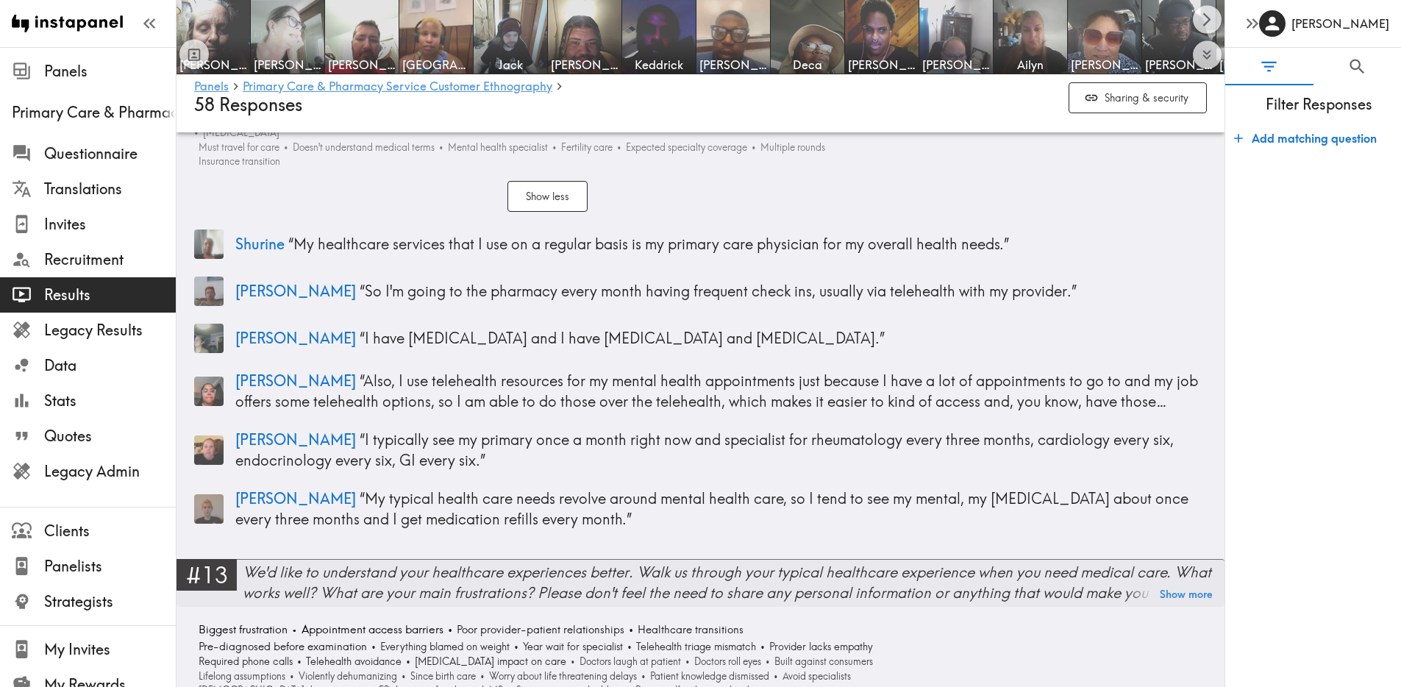
click at [289, 562] on div "We'd like to understand your healthcare experiences better. Walk us through you…" at bounding box center [734, 582] width 982 height 41
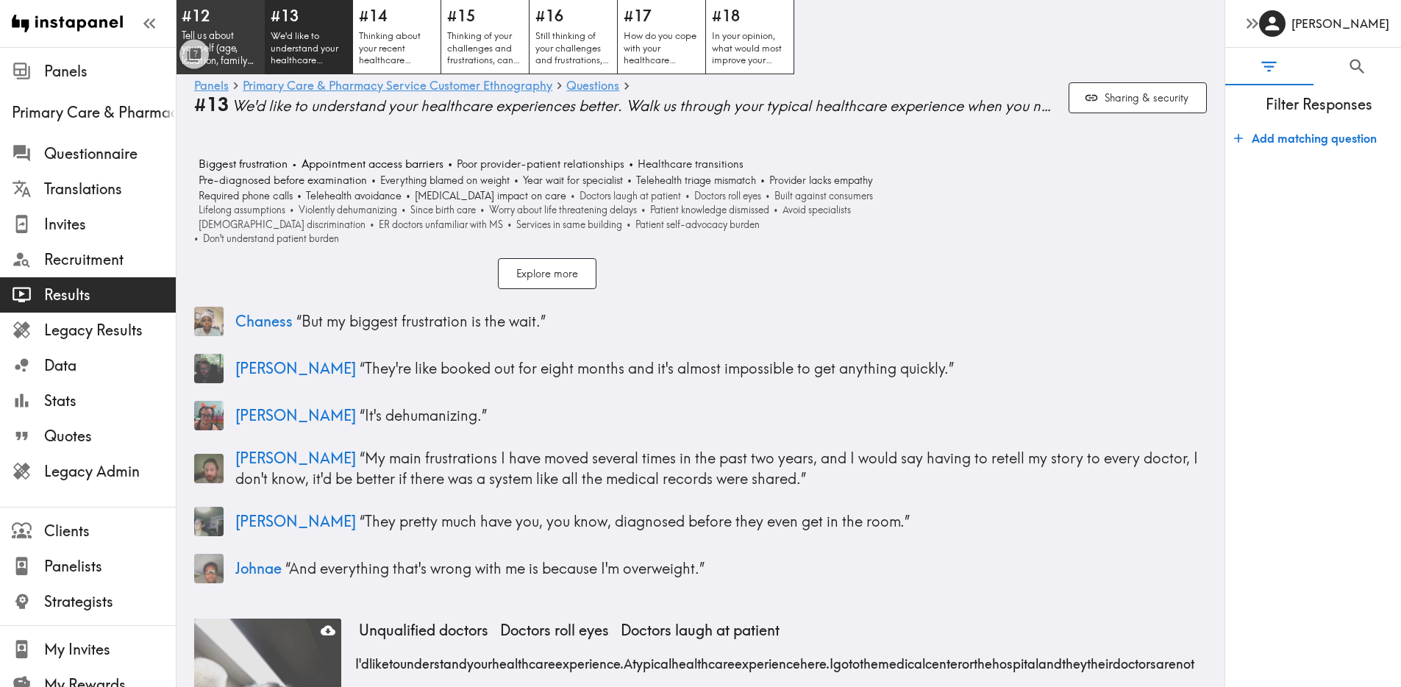
drag, startPoint x: 213, startPoint y: 23, endPoint x: 335, endPoint y: 135, distance: 165.5
click at [213, 24] on h5 "#12" at bounding box center [220, 16] width 76 height 21
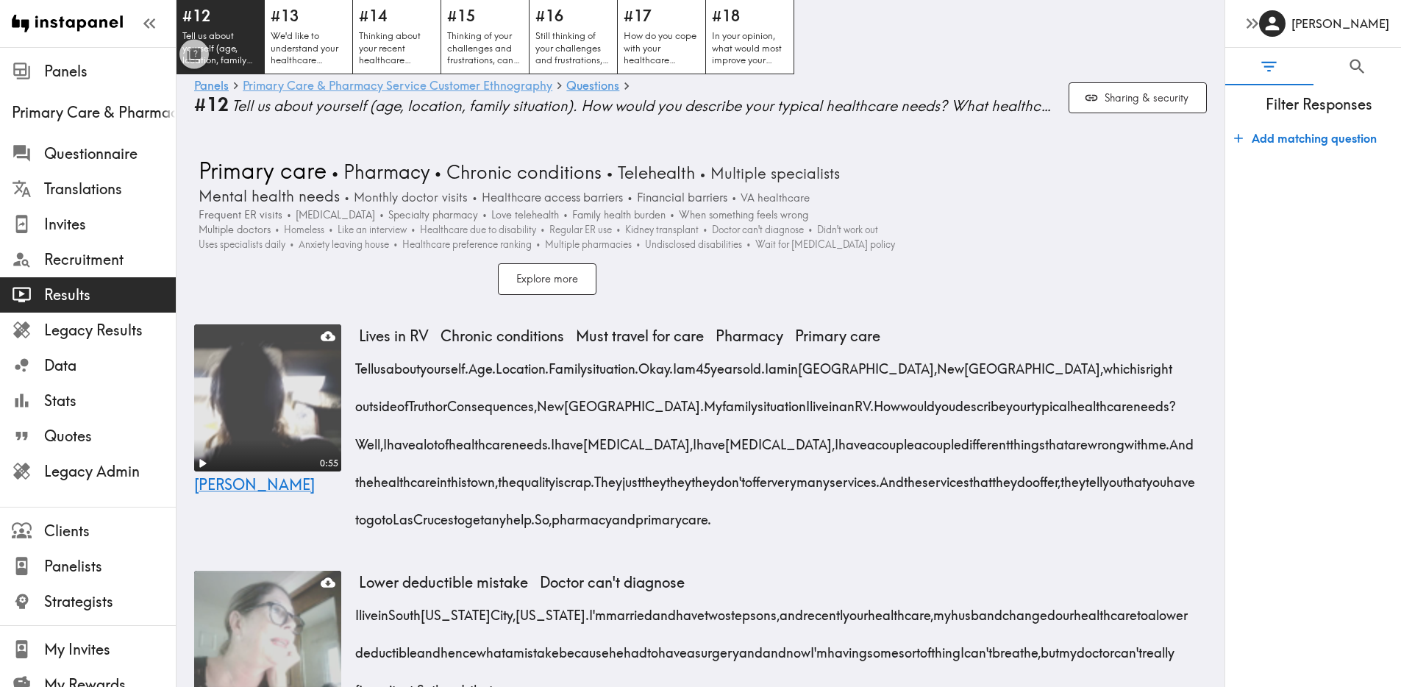
click at [416, 87] on link "Primary Care & Pharmacy Service Customer Ethnography" at bounding box center [398, 86] width 310 height 14
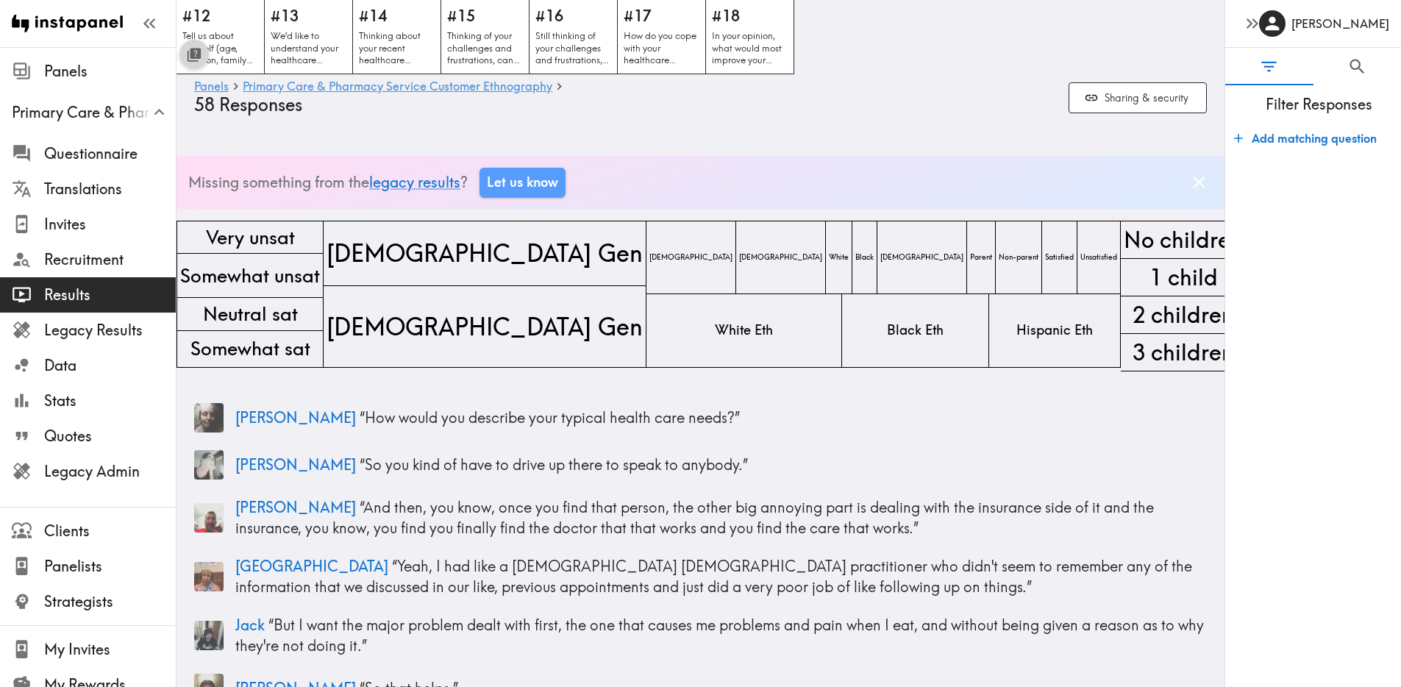
click at [191, 53] on icon "Toggle between responses and questions" at bounding box center [195, 53] width 11 height 11
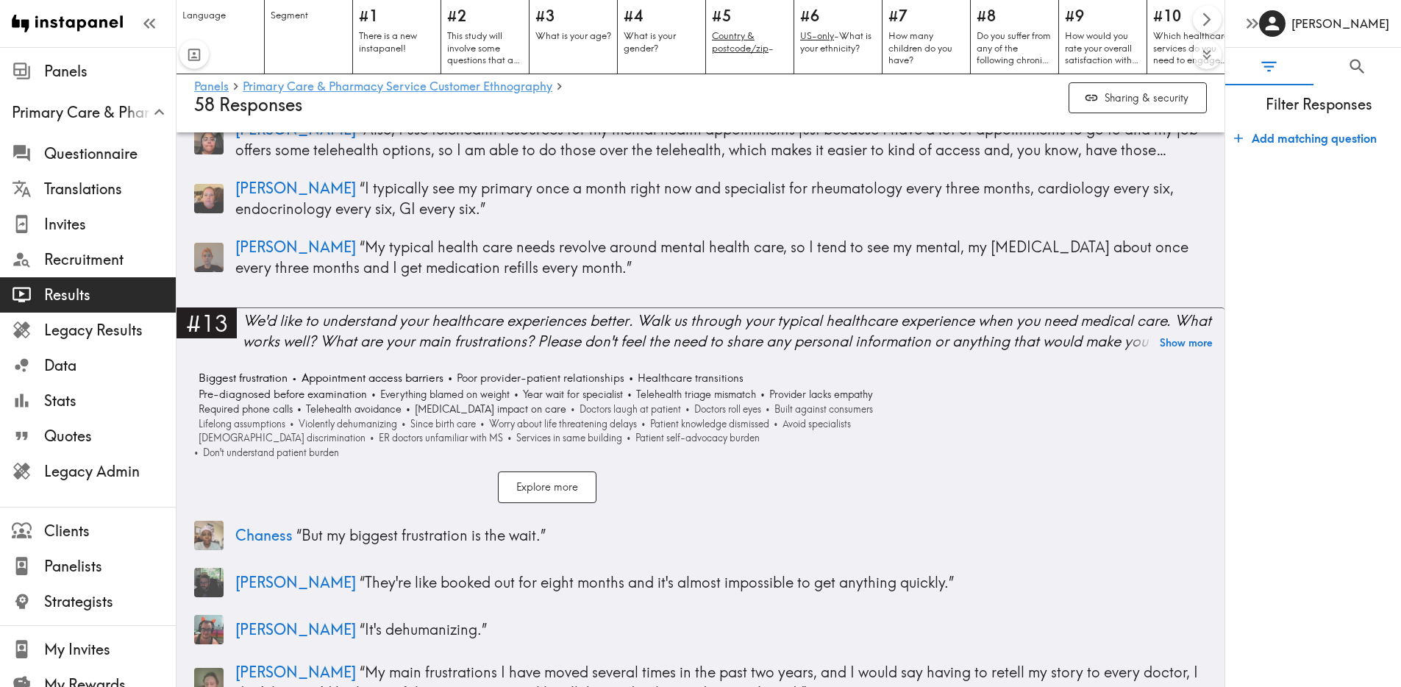
scroll to position [3980, 0]
click at [210, 268] on img at bounding box center [208, 256] width 29 height 29
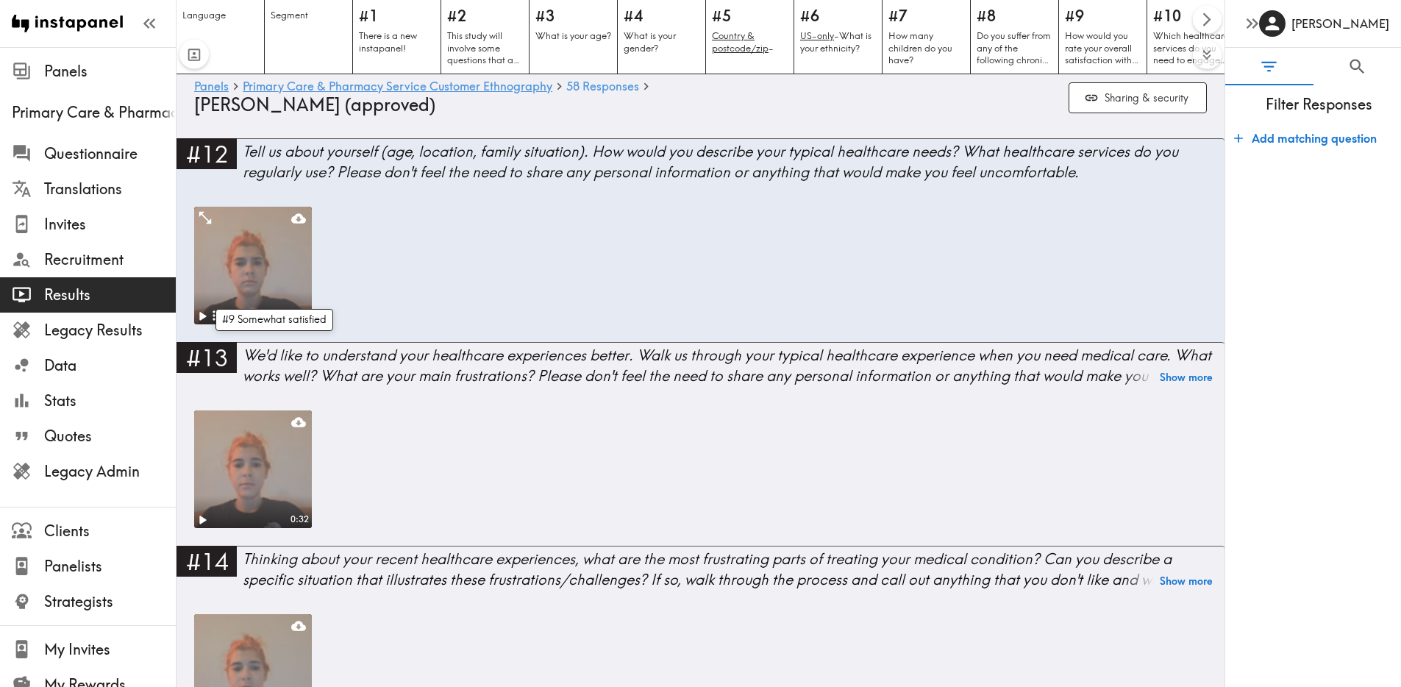
scroll to position [0, 668]
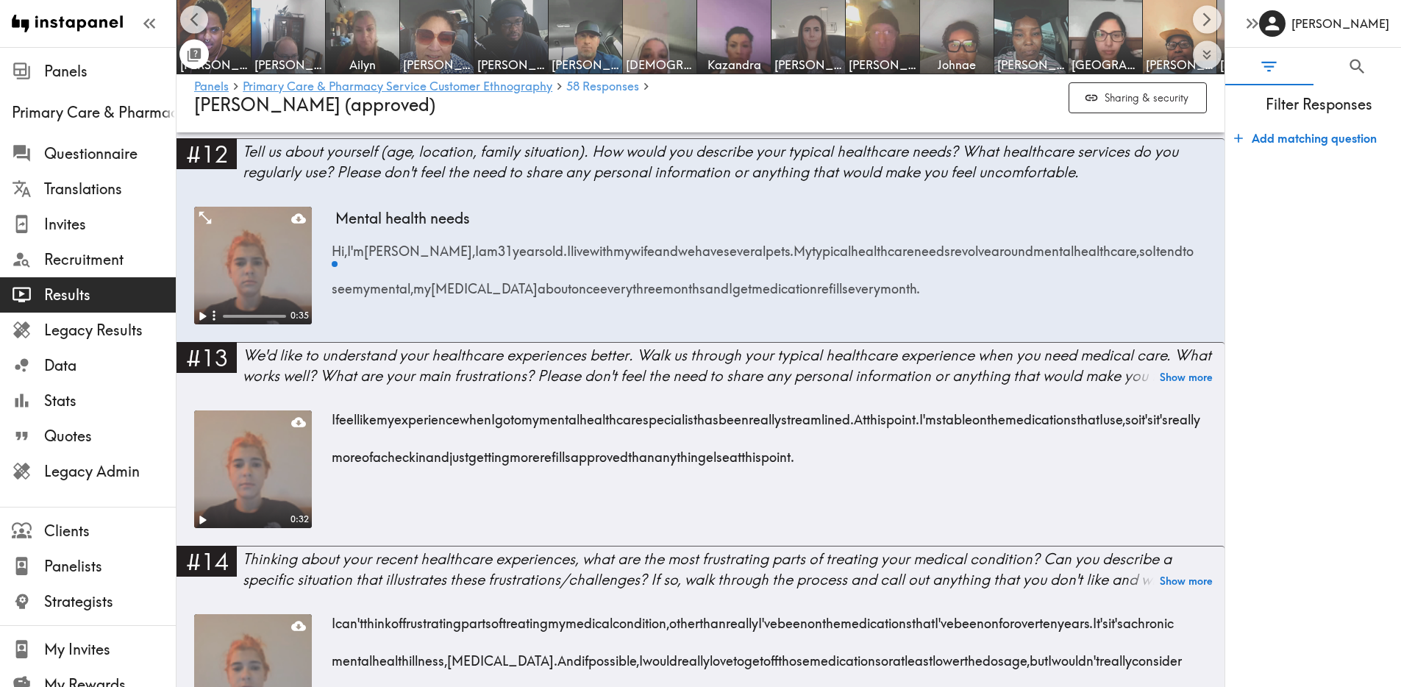
click at [200, 58] on icon "Toggle between responses and questions" at bounding box center [195, 53] width 11 height 11
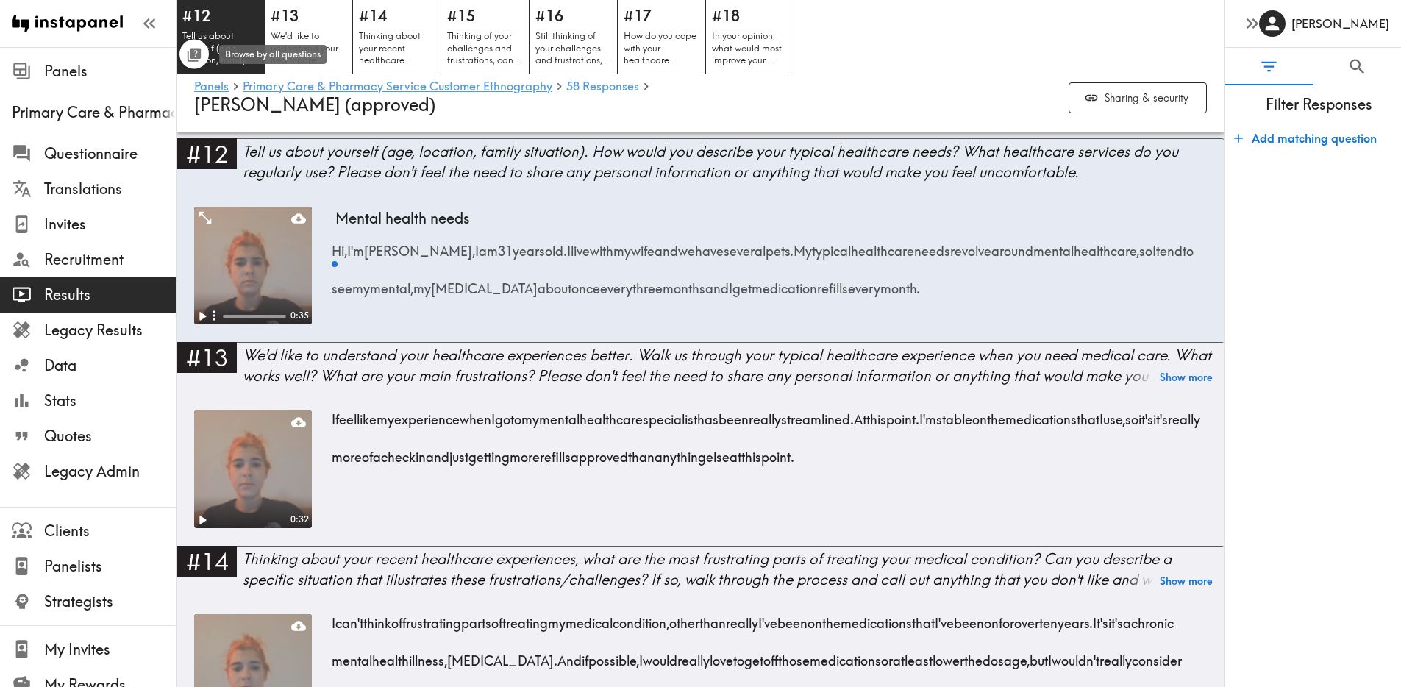
scroll to position [0, 0]
click at [190, 54] on icon "Toggle between responses and questions" at bounding box center [195, 53] width 11 height 11
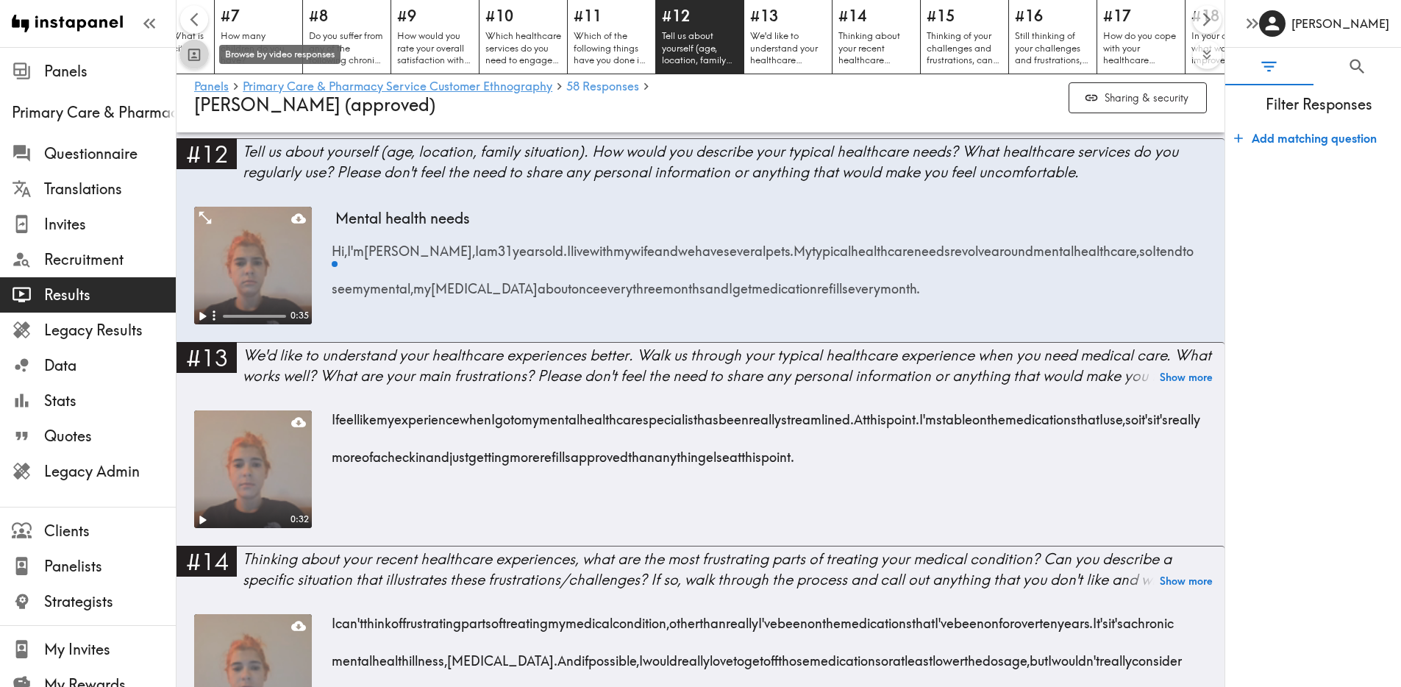
click at [190, 54] on icon "Toggle between responses and questions" at bounding box center [194, 54] width 17 height 17
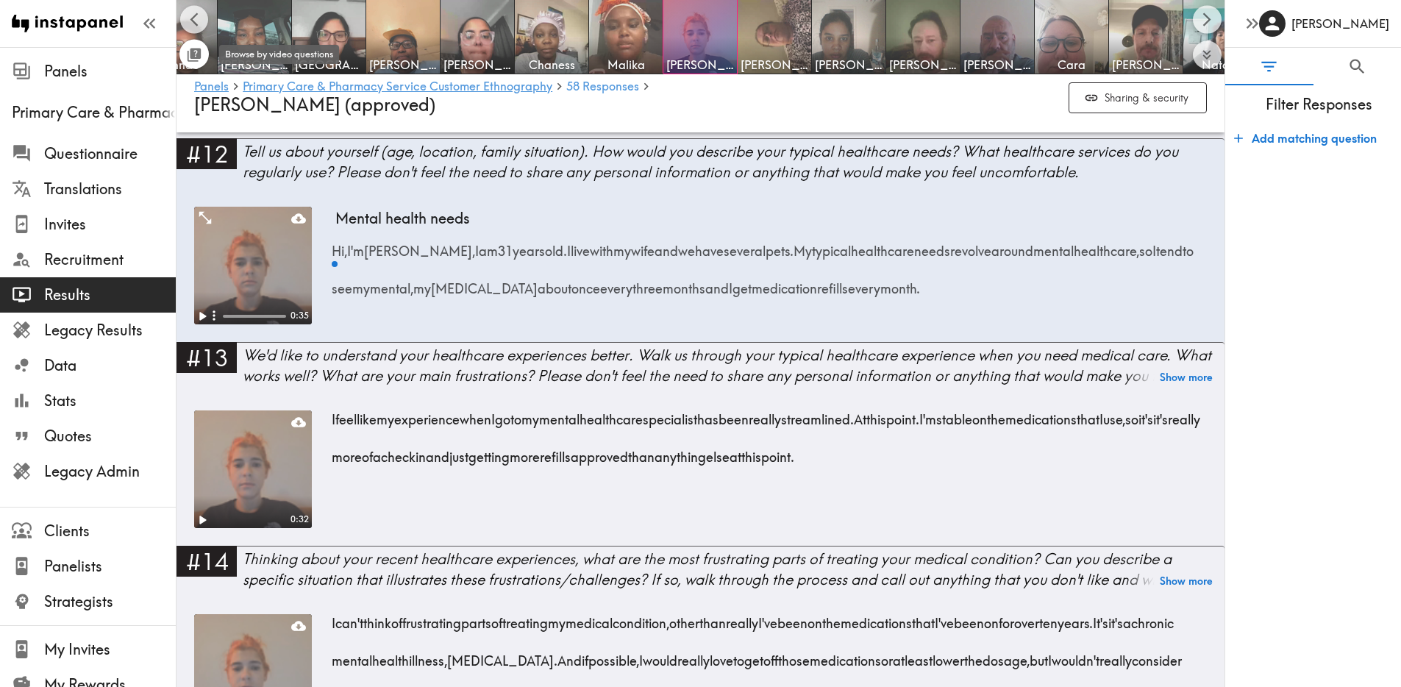
click at [190, 55] on icon "Toggle between responses and questions" at bounding box center [195, 53] width 11 height 11
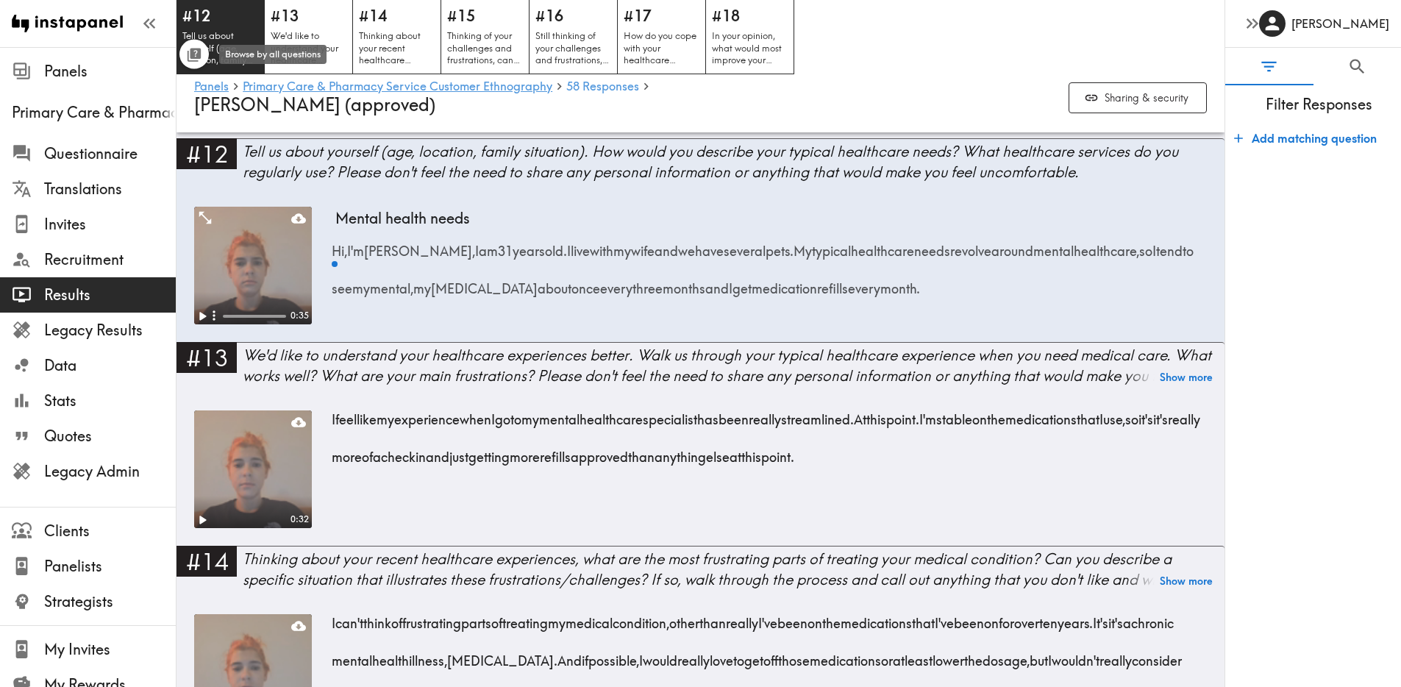
scroll to position [0, 0]
click at [190, 54] on icon "Toggle between responses and questions" at bounding box center [195, 53] width 11 height 11
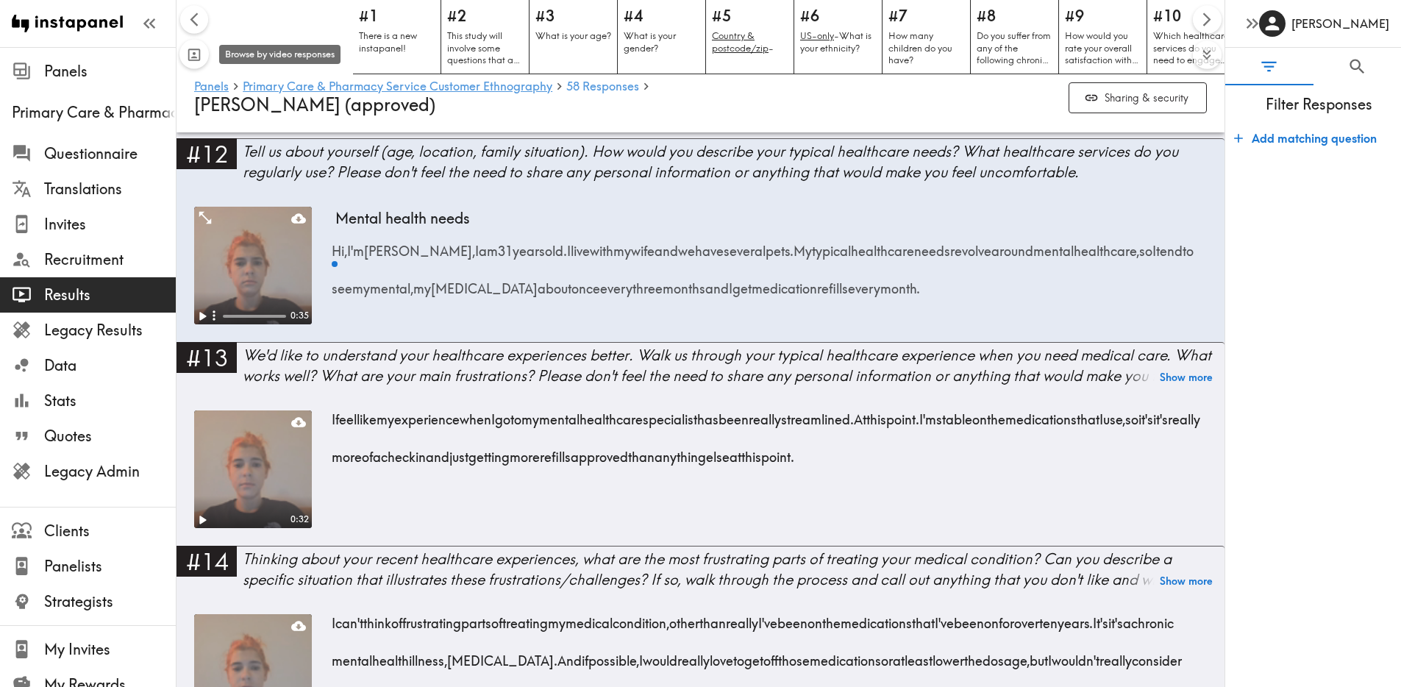
scroll to position [0, 668]
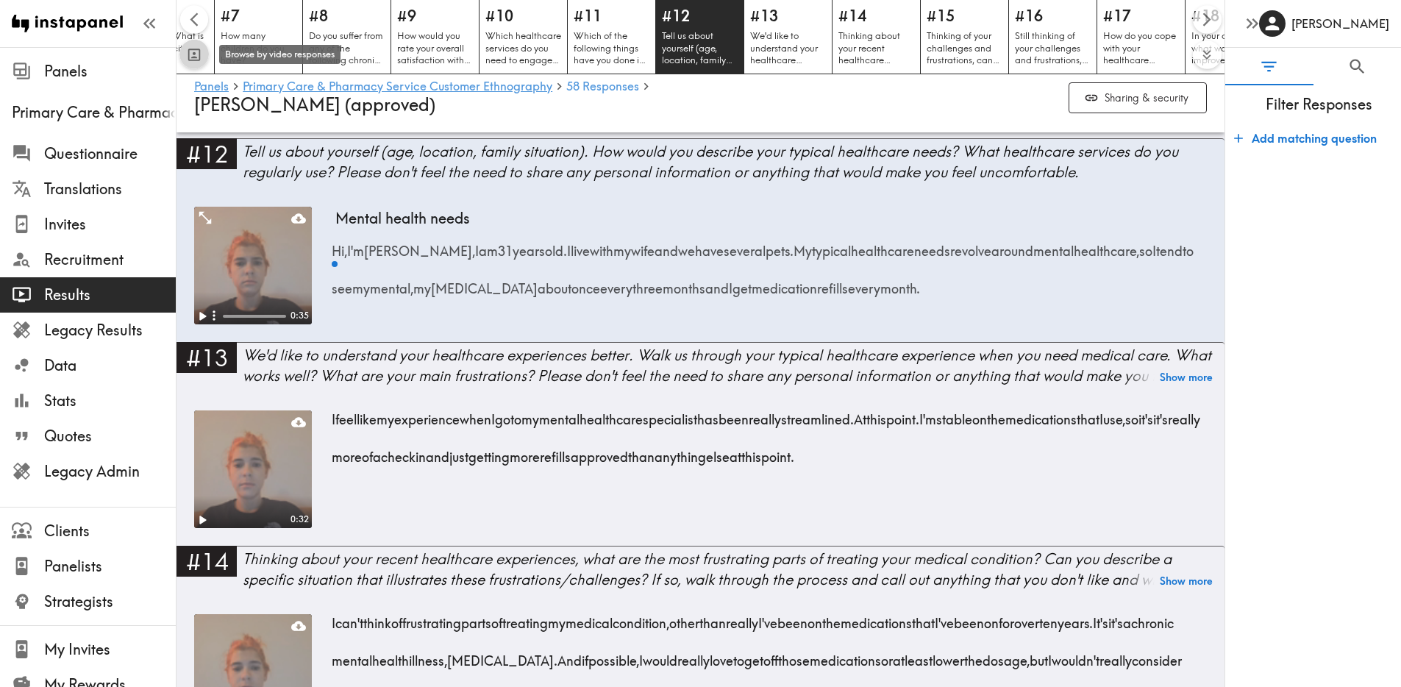
click at [190, 54] on icon "Toggle between responses and questions" at bounding box center [194, 54] width 17 height 17
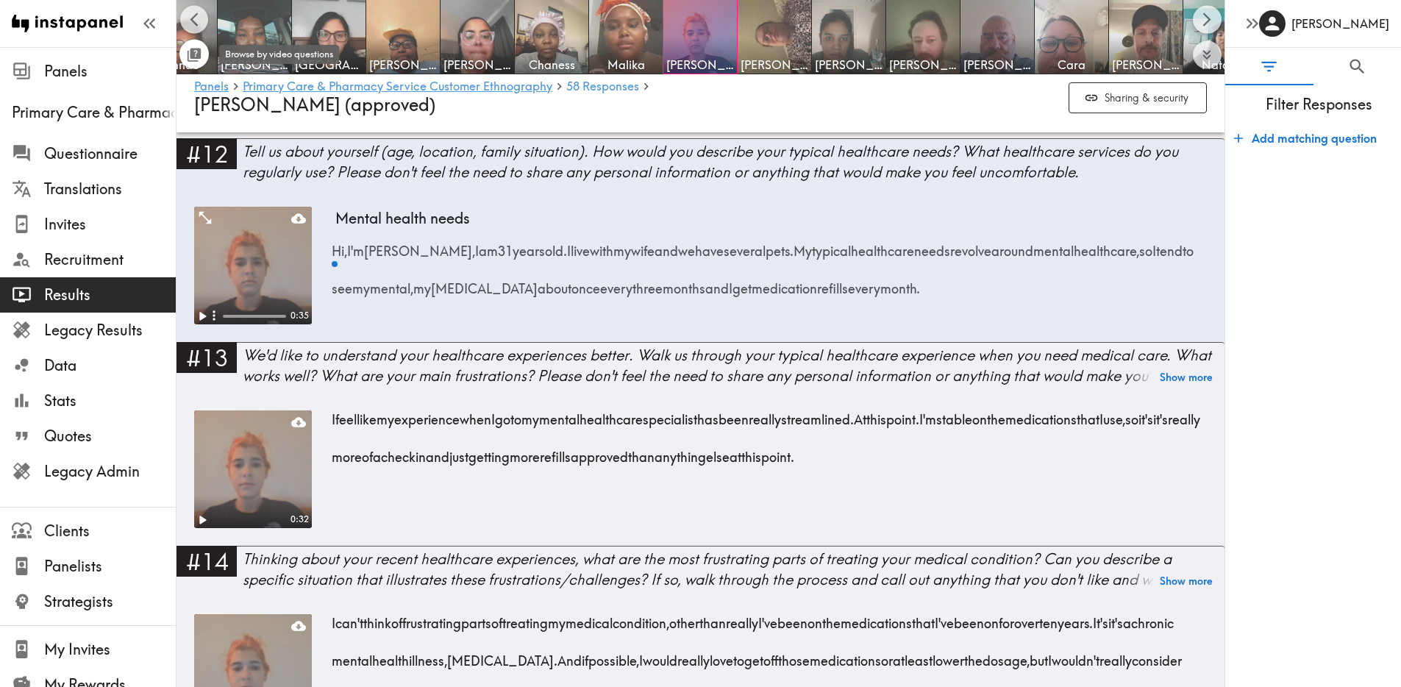
click at [201, 54] on icon "Toggle between responses and questions" at bounding box center [194, 54] width 17 height 17
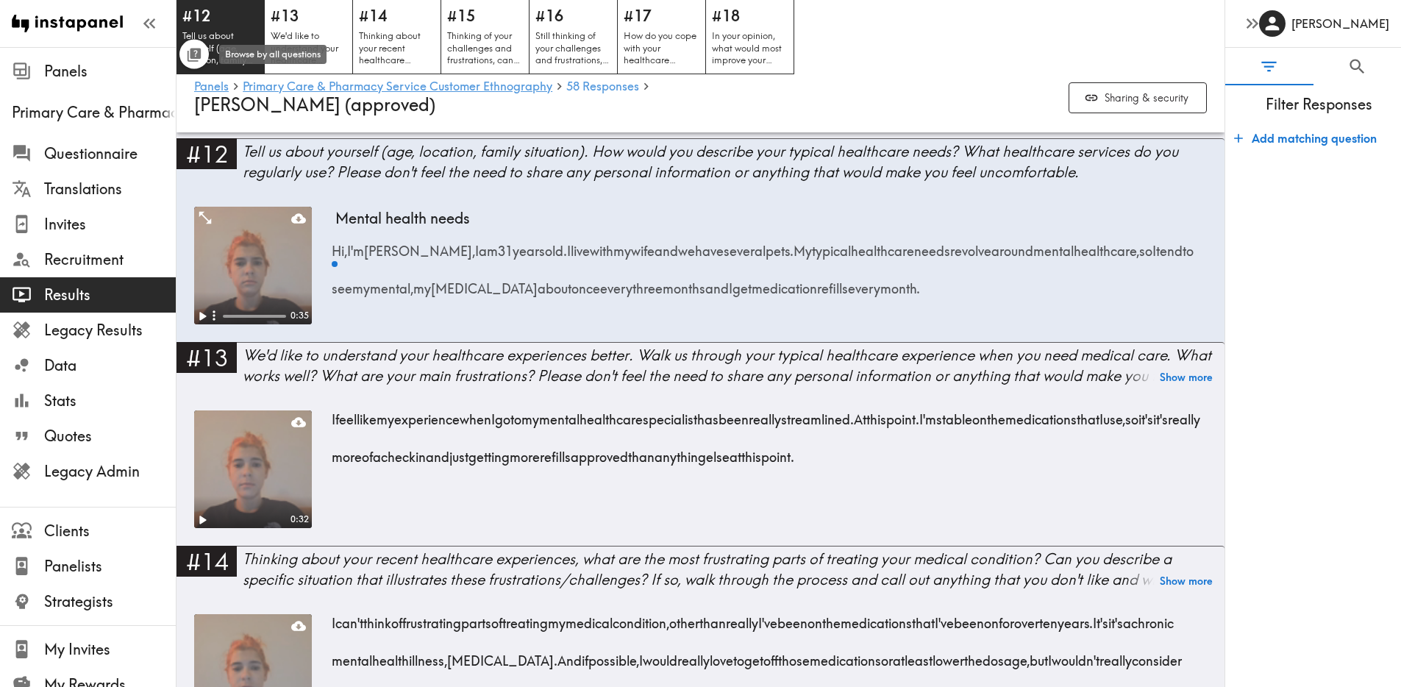
scroll to position [0, 0]
click at [193, 46] on icon "Toggle between responses and questions" at bounding box center [194, 54] width 17 height 17
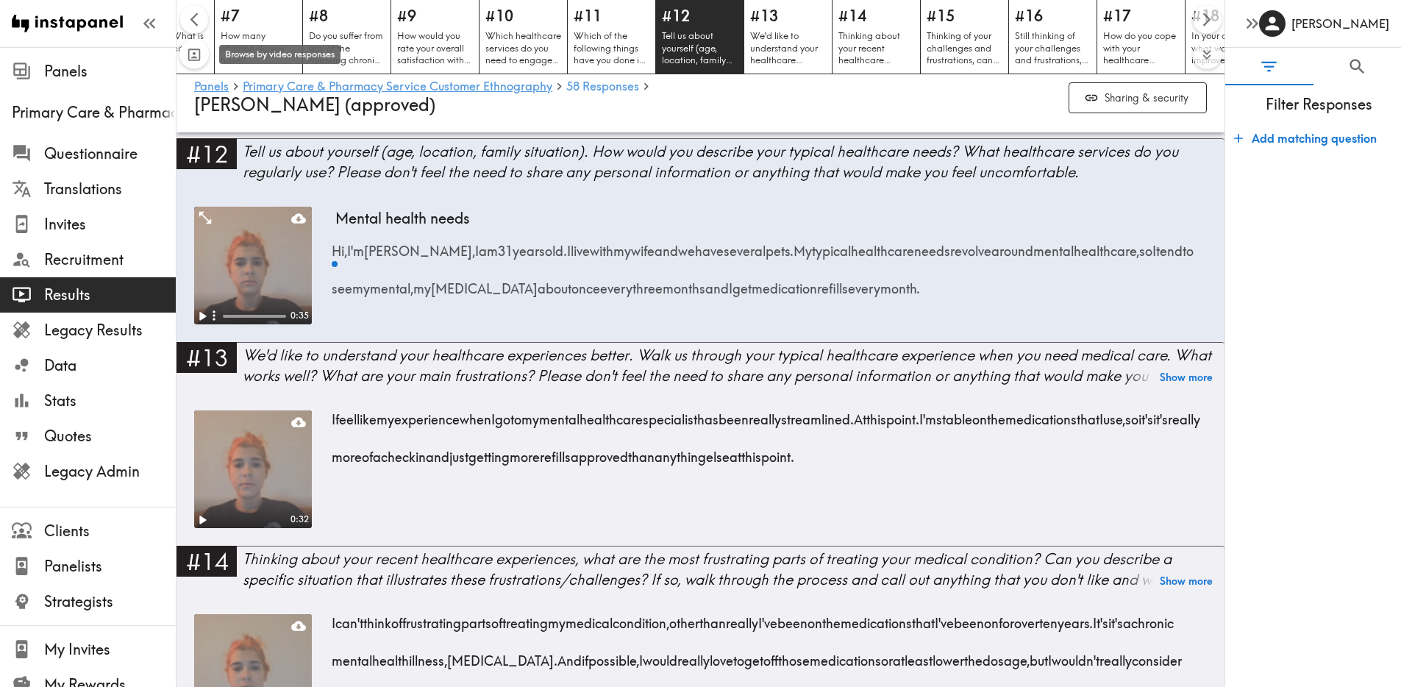
click at [190, 60] on icon "Toggle between responses and questions" at bounding box center [194, 54] width 17 height 17
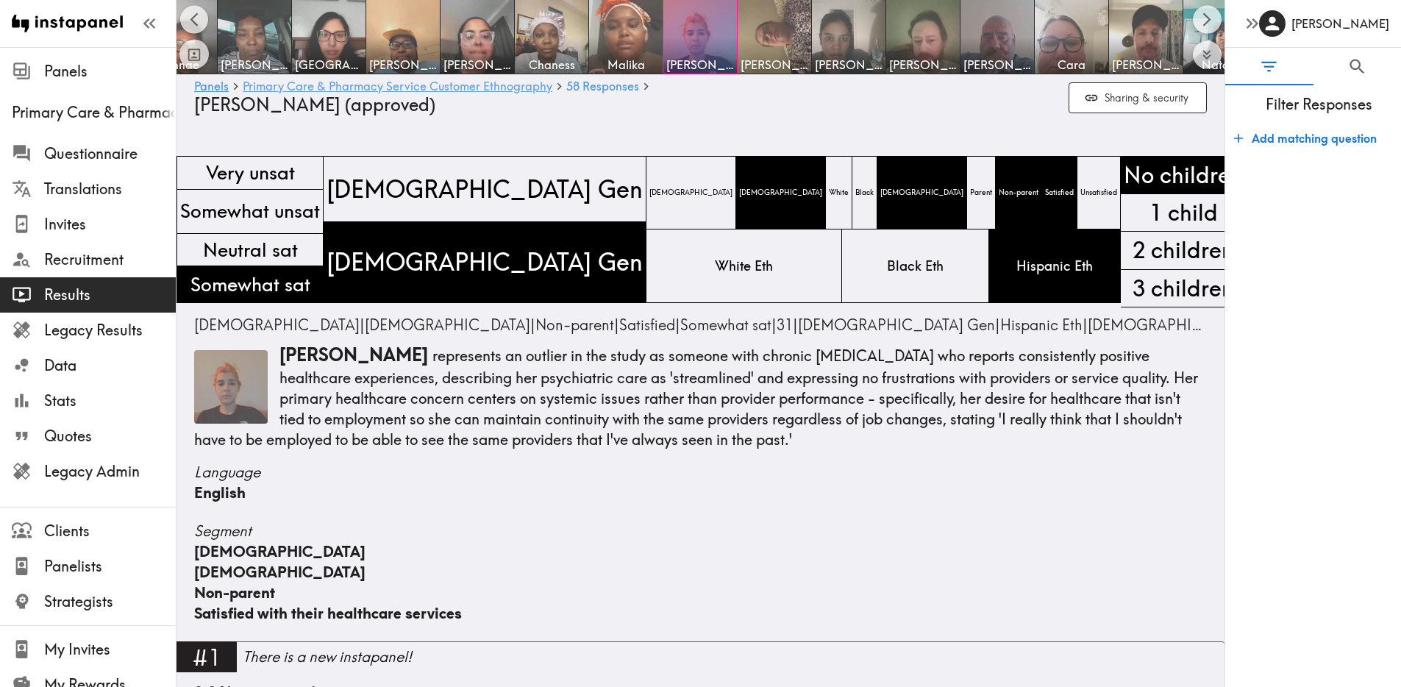
click at [435, 82] on link "Primary Care & Pharmacy Service Customer Ethnography" at bounding box center [398, 87] width 310 height 14
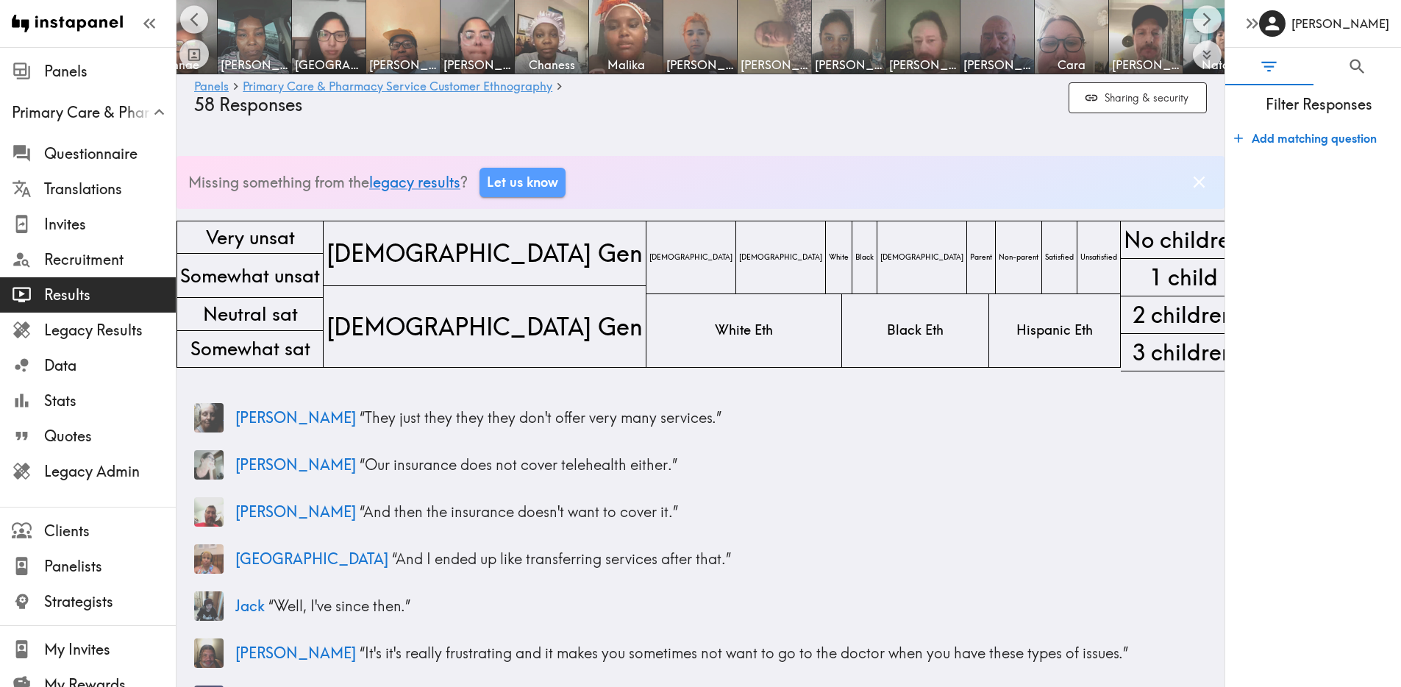
click at [763, 35] on img at bounding box center [774, 37] width 77 height 77
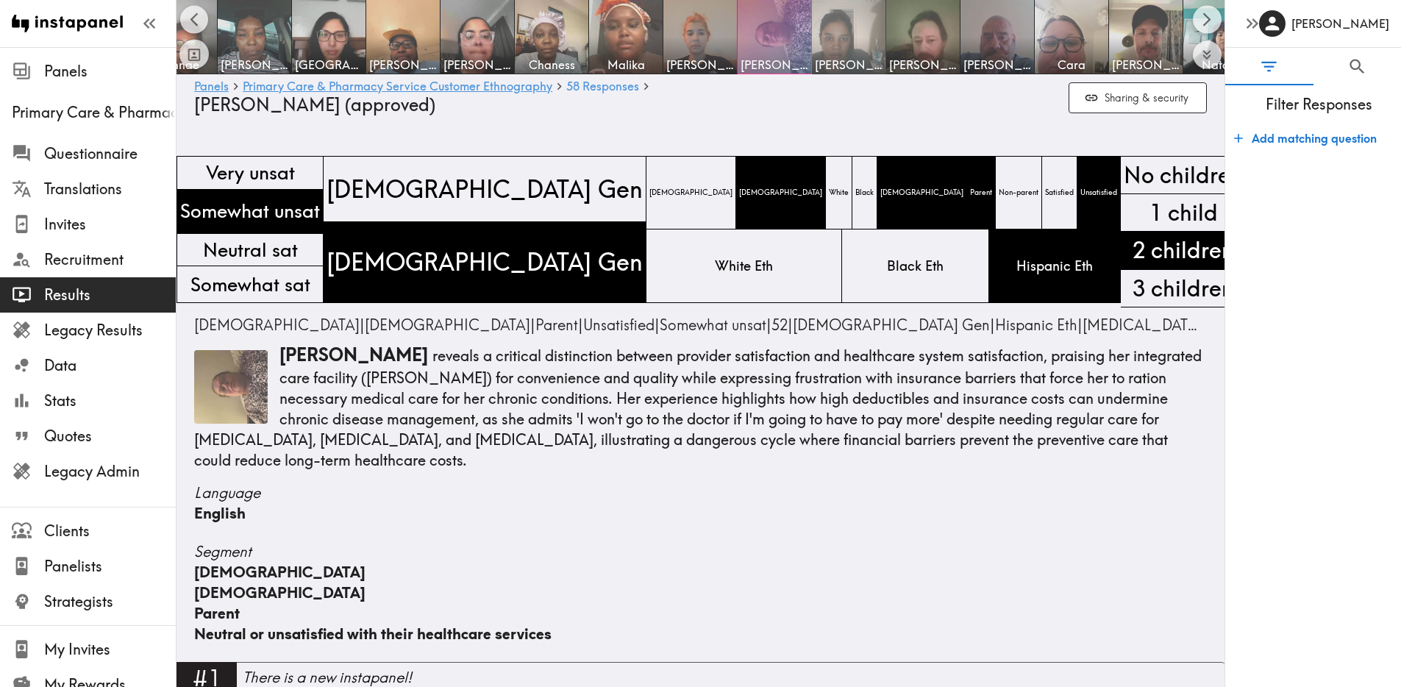
drag, startPoint x: 837, startPoint y: 39, endPoint x: 787, endPoint y: 56, distance: 52.8
click at [836, 39] on img at bounding box center [849, 37] width 74 height 74
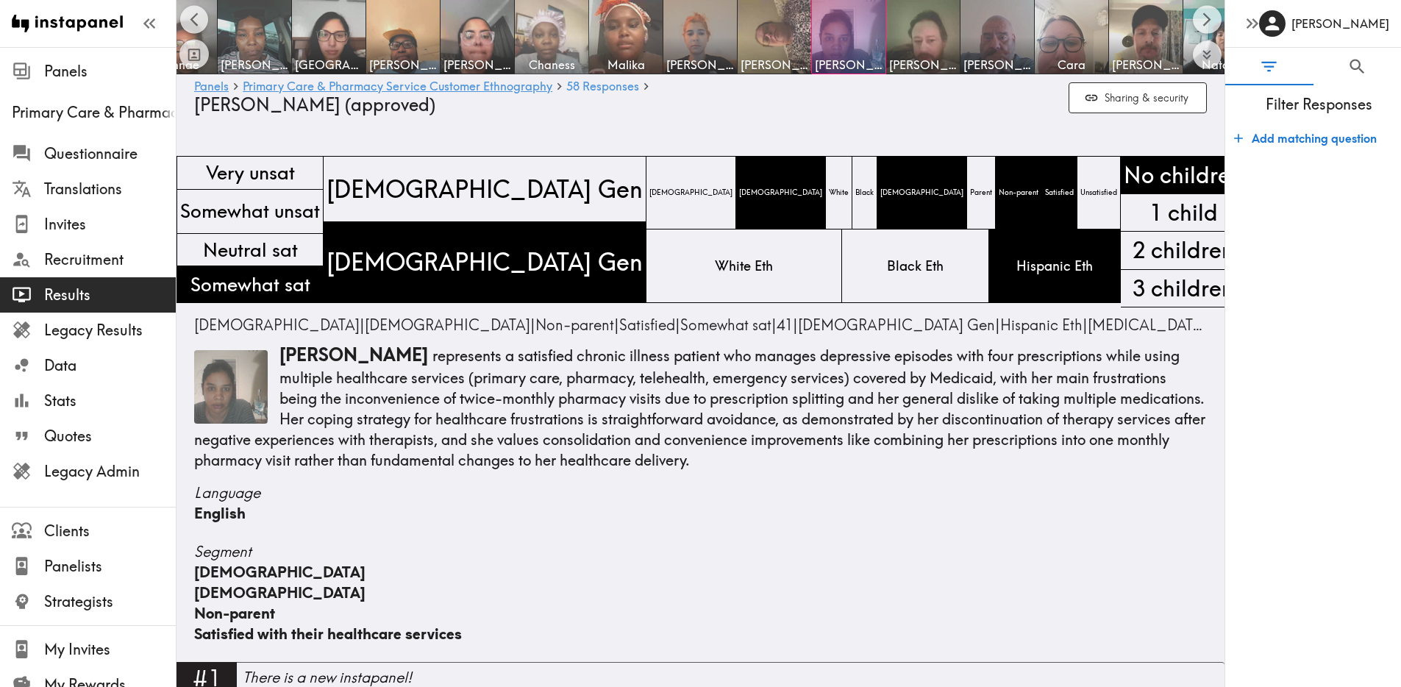
click at [529, 49] on img at bounding box center [551, 37] width 77 height 77
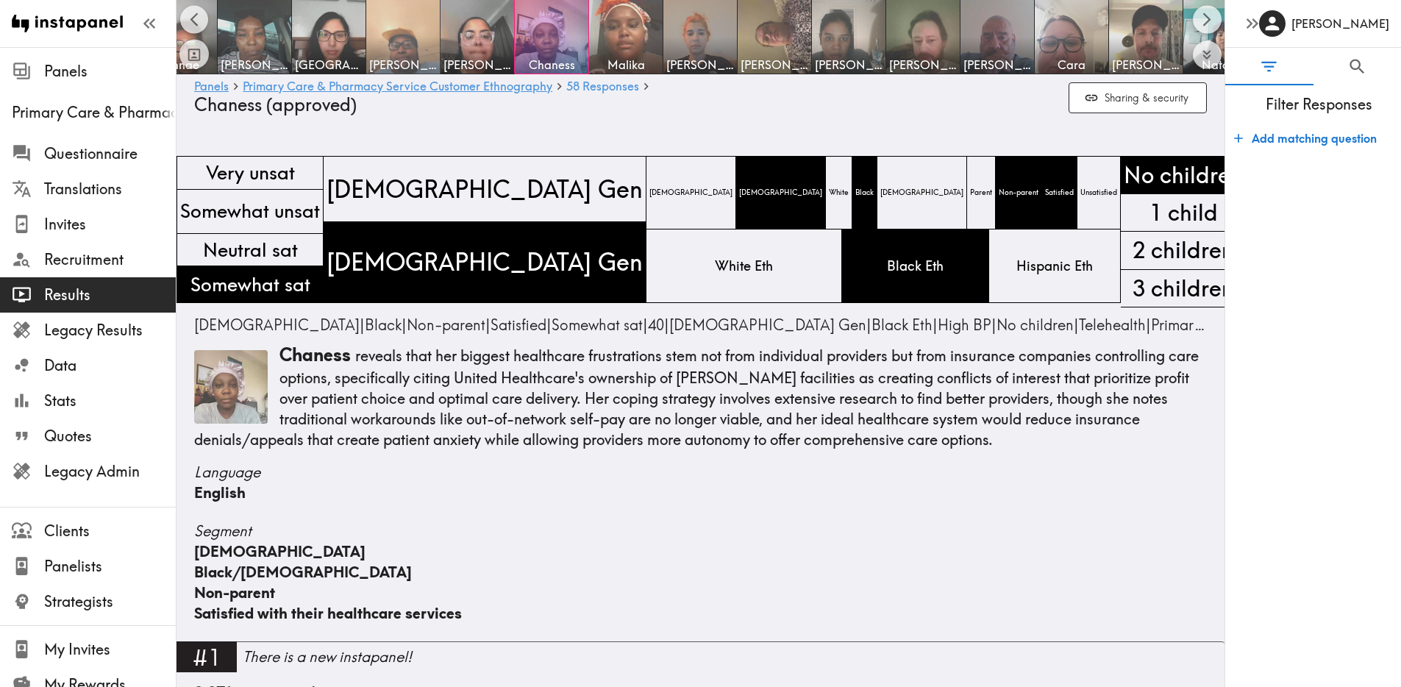
click at [410, 52] on img at bounding box center [403, 37] width 77 height 77
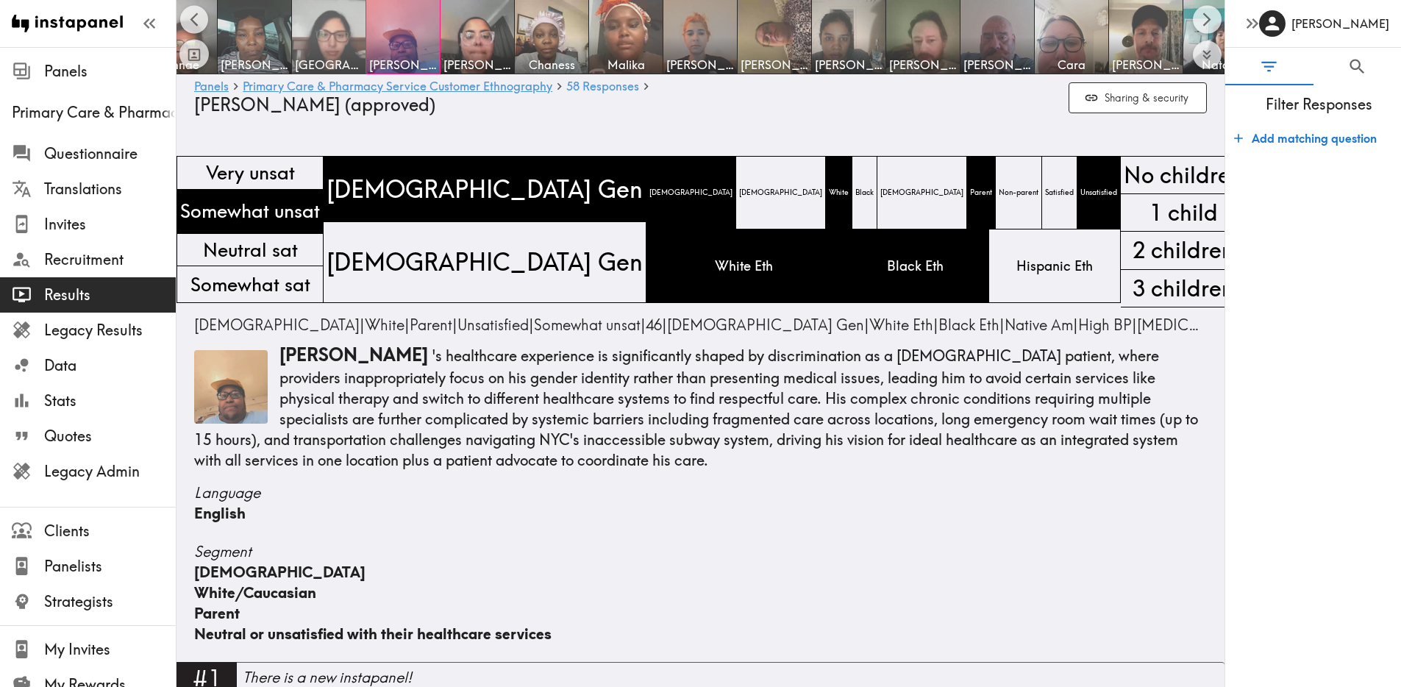
click at [349, 49] on img at bounding box center [328, 37] width 77 height 77
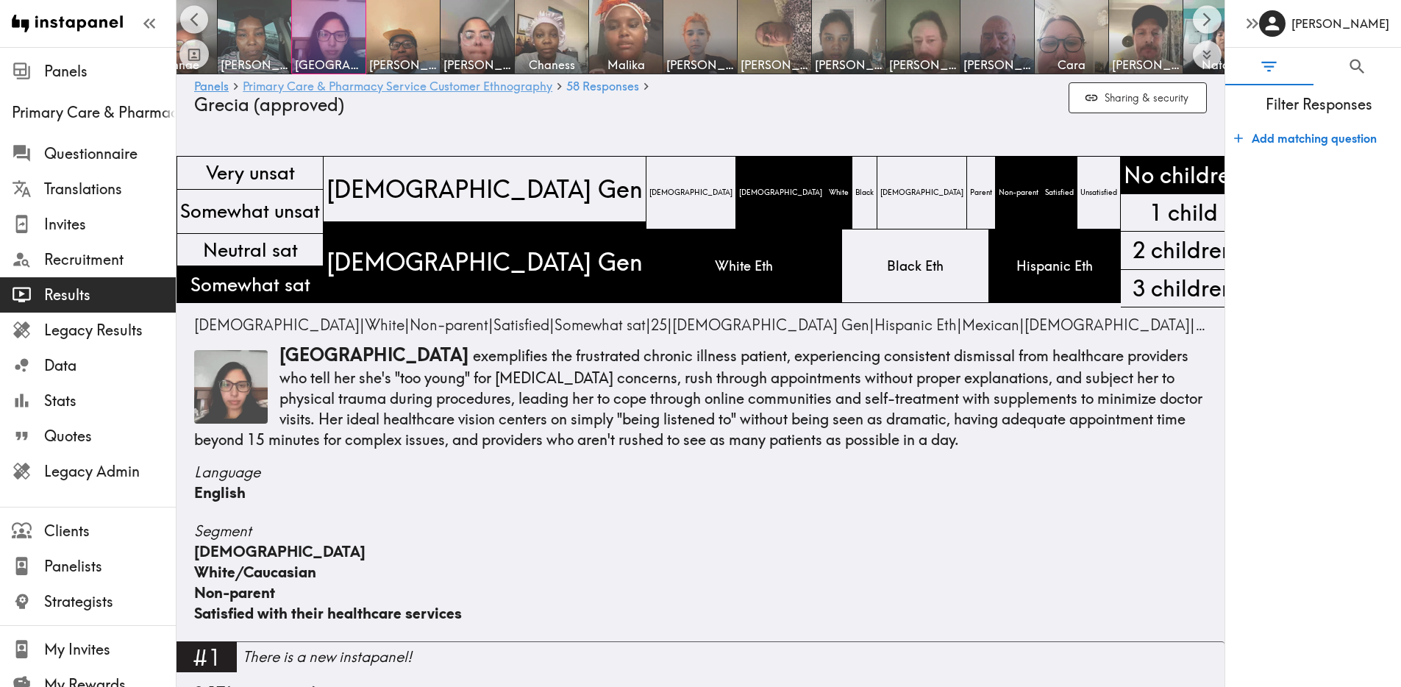
click at [374, 87] on link "Primary Care & Pharmacy Service Customer Ethnography" at bounding box center [398, 87] width 310 height 14
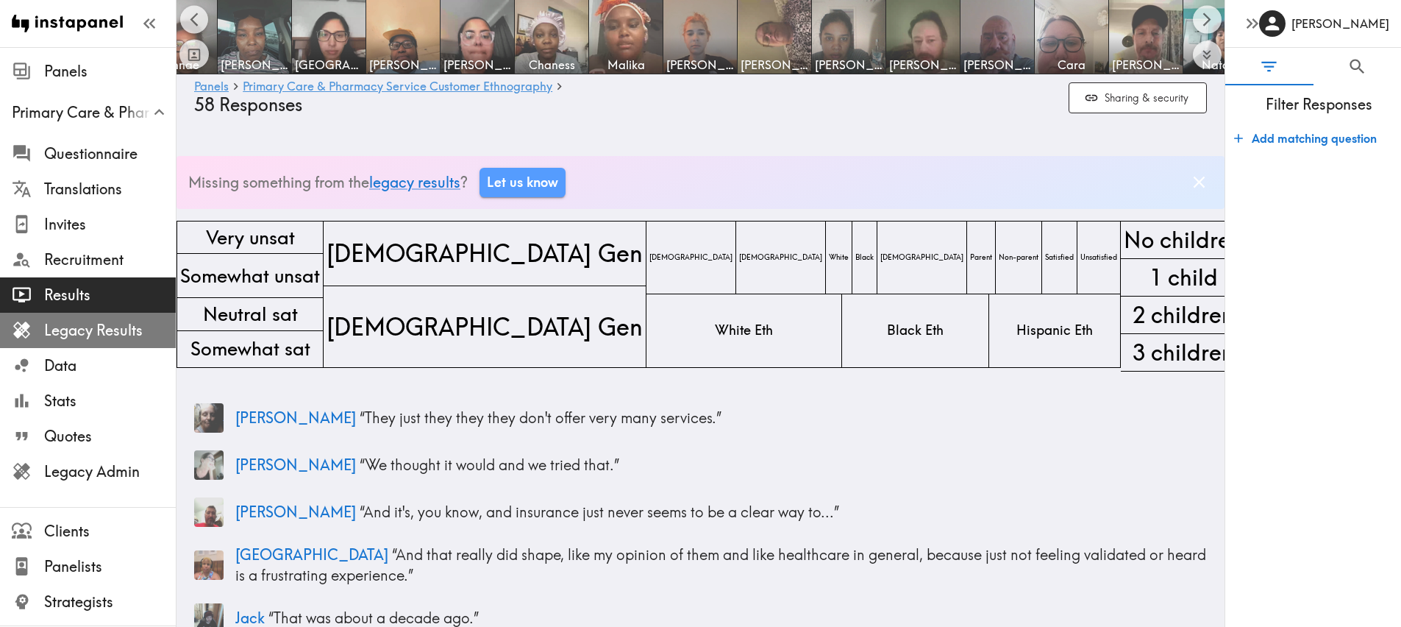
click at [160, 324] on span "Legacy Results" at bounding box center [110, 330] width 132 height 21
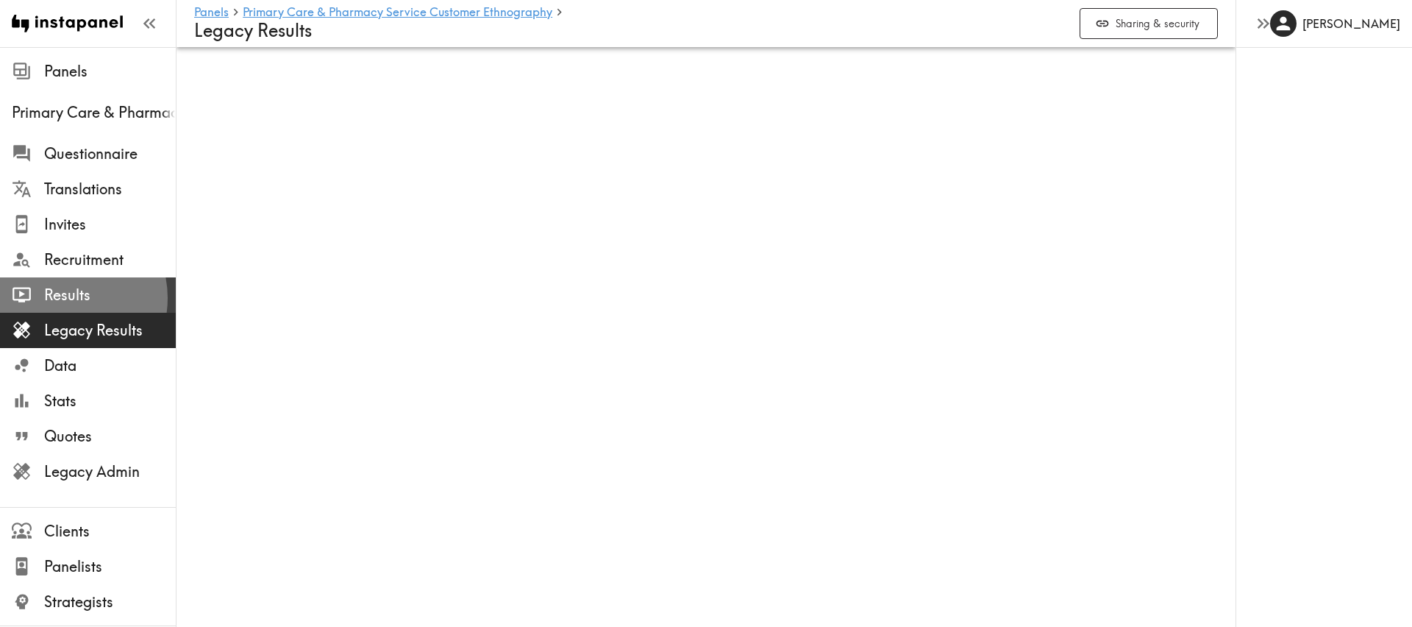
click at [60, 297] on span "Results" at bounding box center [110, 295] width 132 height 21
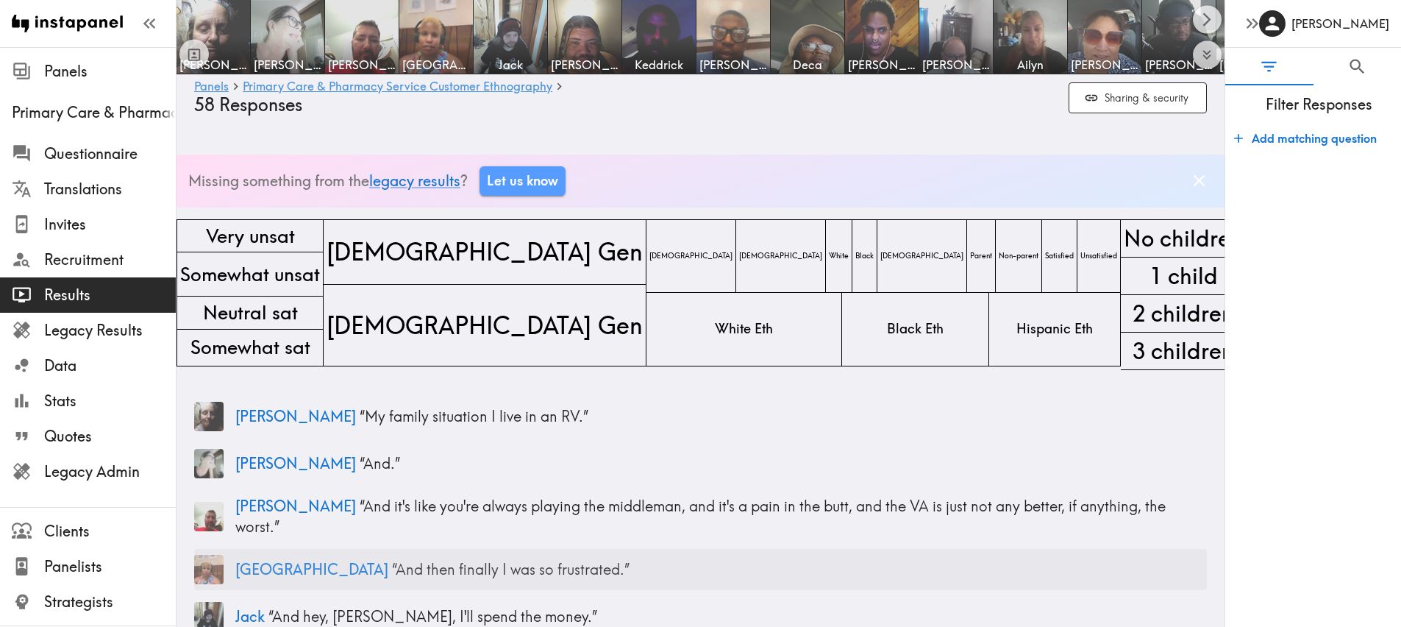
scroll to position [3, 0]
